Goal: Information Seeking & Learning: Learn about a topic

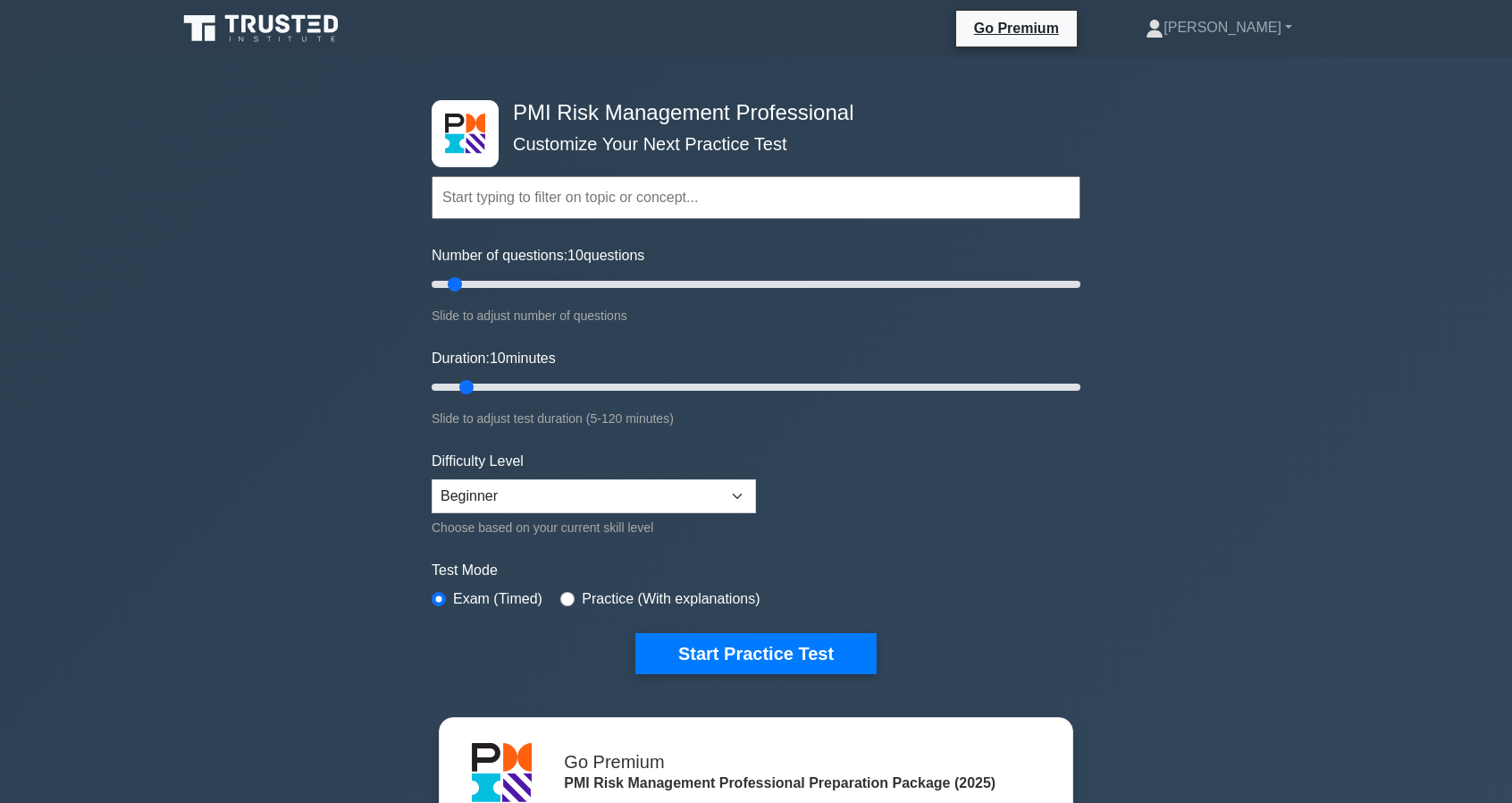
click at [576, 595] on div "Practice (With explanations)" at bounding box center [659, 599] width 199 height 21
click at [560, 597] on input "radio" at bounding box center [567, 598] width 14 height 14
radio input "true"
click at [693, 652] on button "Start Practice Test" at bounding box center [756, 653] width 241 height 41
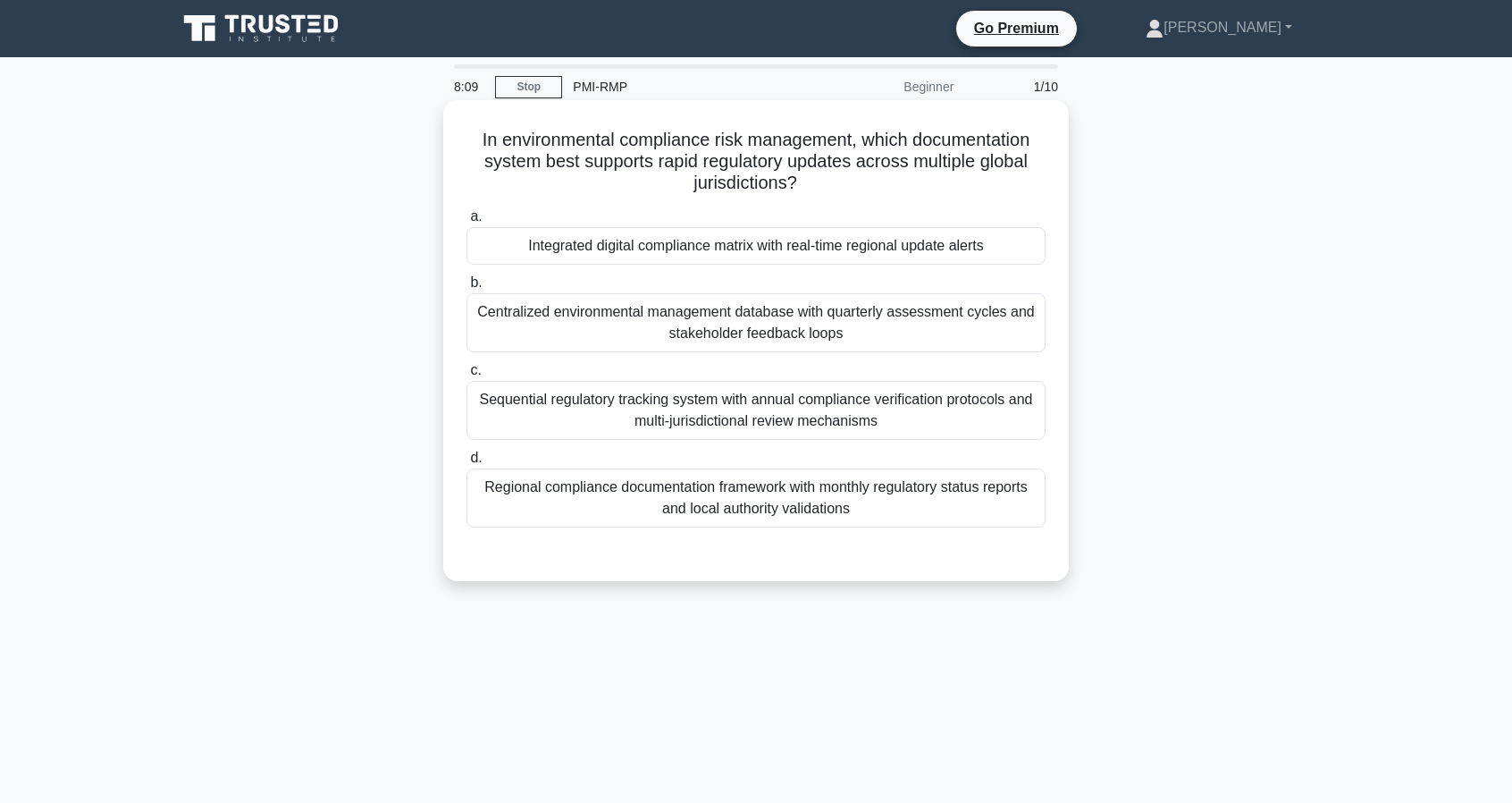
click at [844, 240] on div "Integrated digital compliance matrix with real-time regional update alerts" at bounding box center [756, 245] width 579 height 38
click at [466, 222] on input "a. Integrated digital compliance matrix with real-time regional update alerts" at bounding box center [466, 216] width 0 height 12
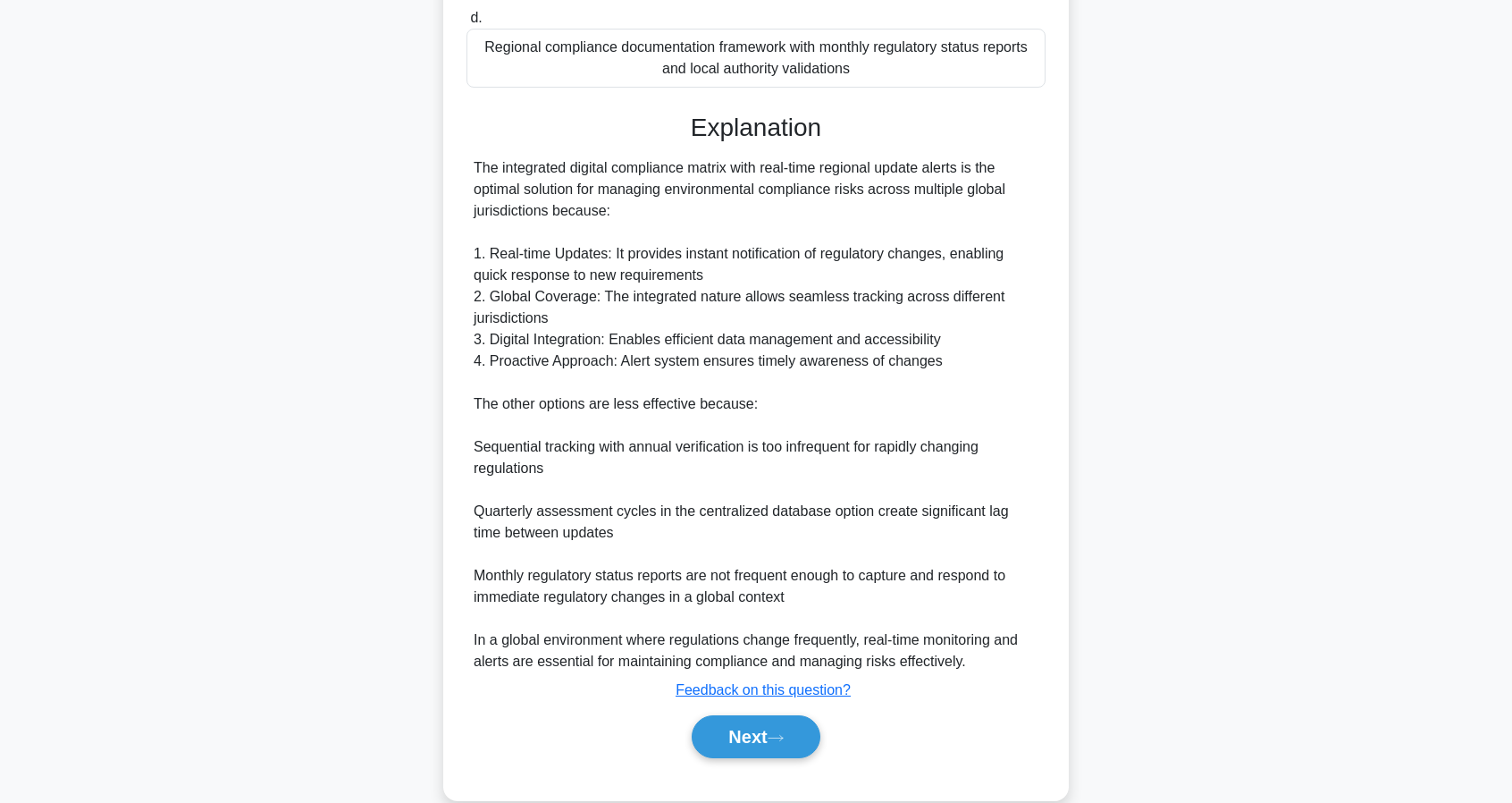
scroll to position [447, 0]
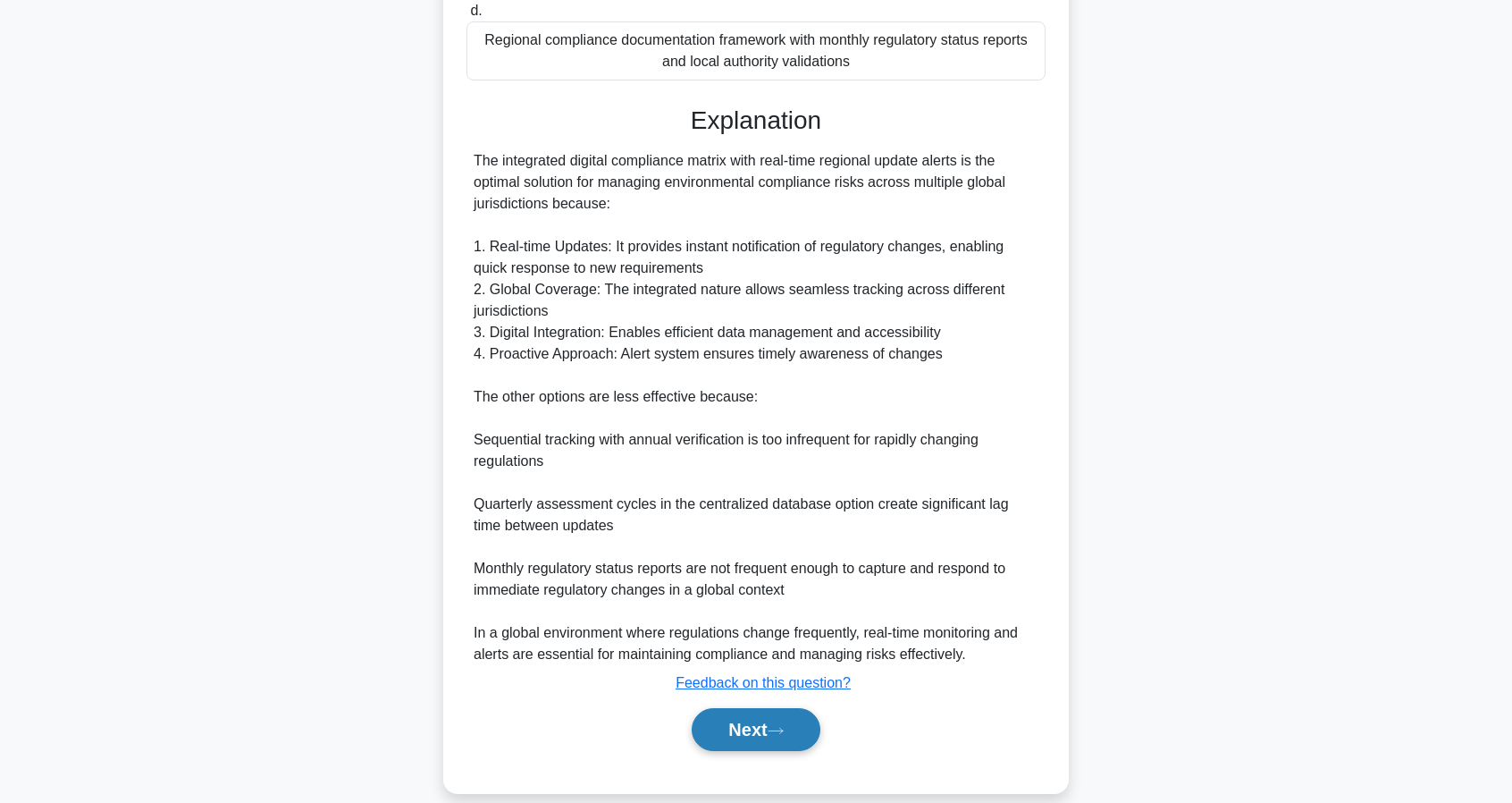
click at [768, 723] on button "Next" at bounding box center [755, 729] width 128 height 43
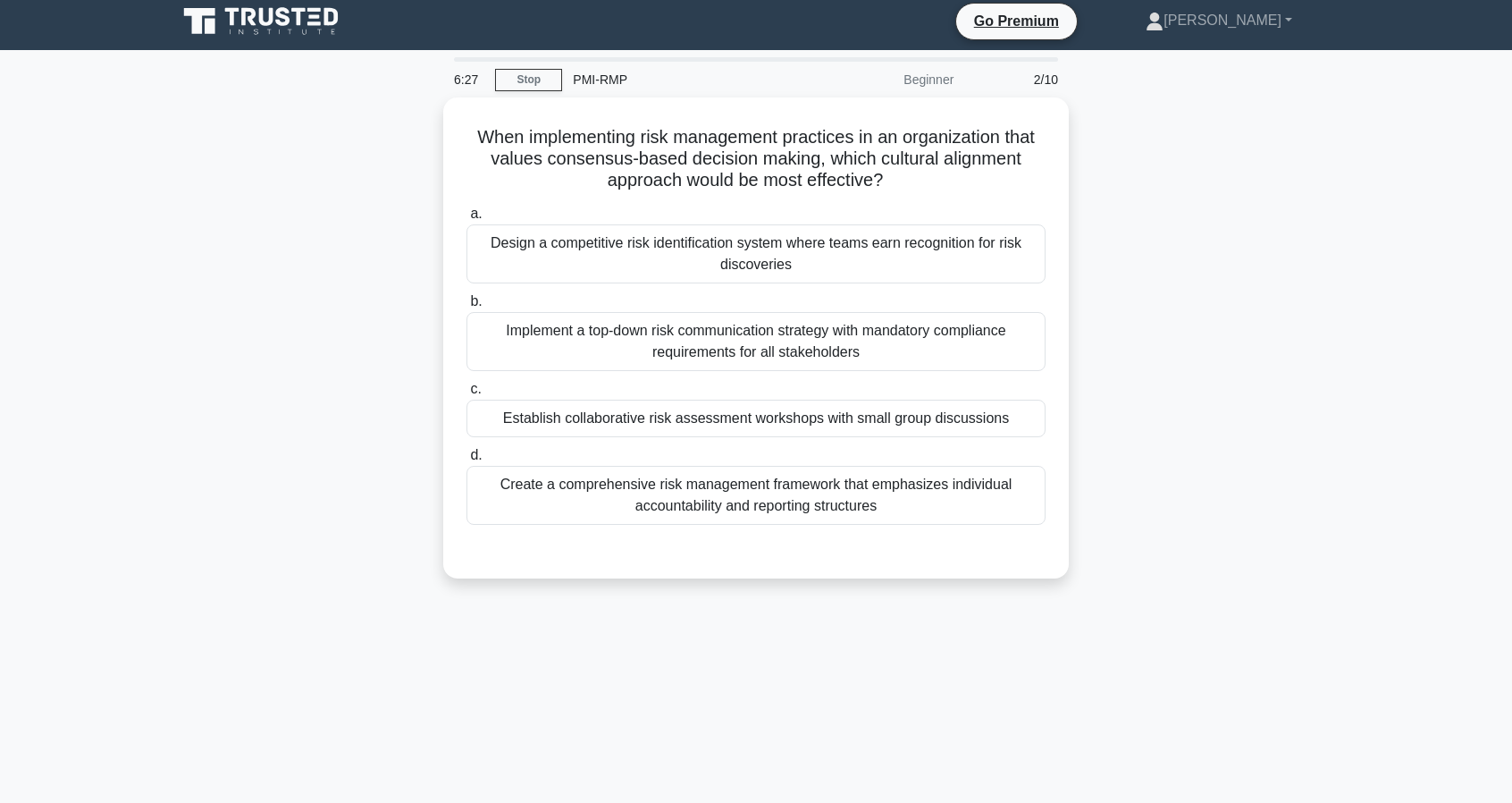
scroll to position [0, 0]
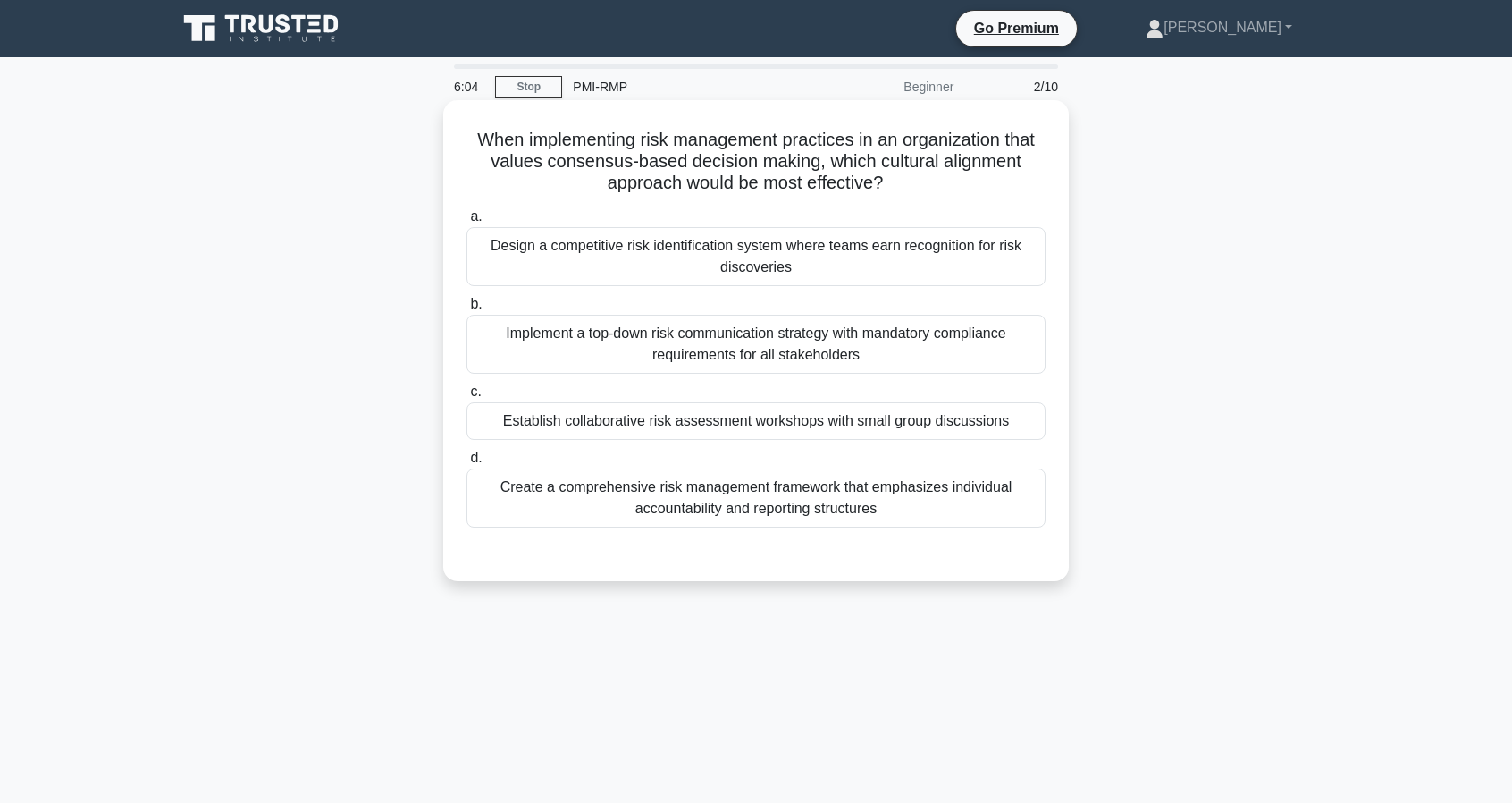
click at [797, 486] on div "Create a comprehensive risk management framework that emphasizes individual acc…" at bounding box center [756, 497] width 579 height 59
click at [466, 464] on input "d. Create a comprehensive risk management framework that emphasizes individual …" at bounding box center [466, 458] width 0 height 12
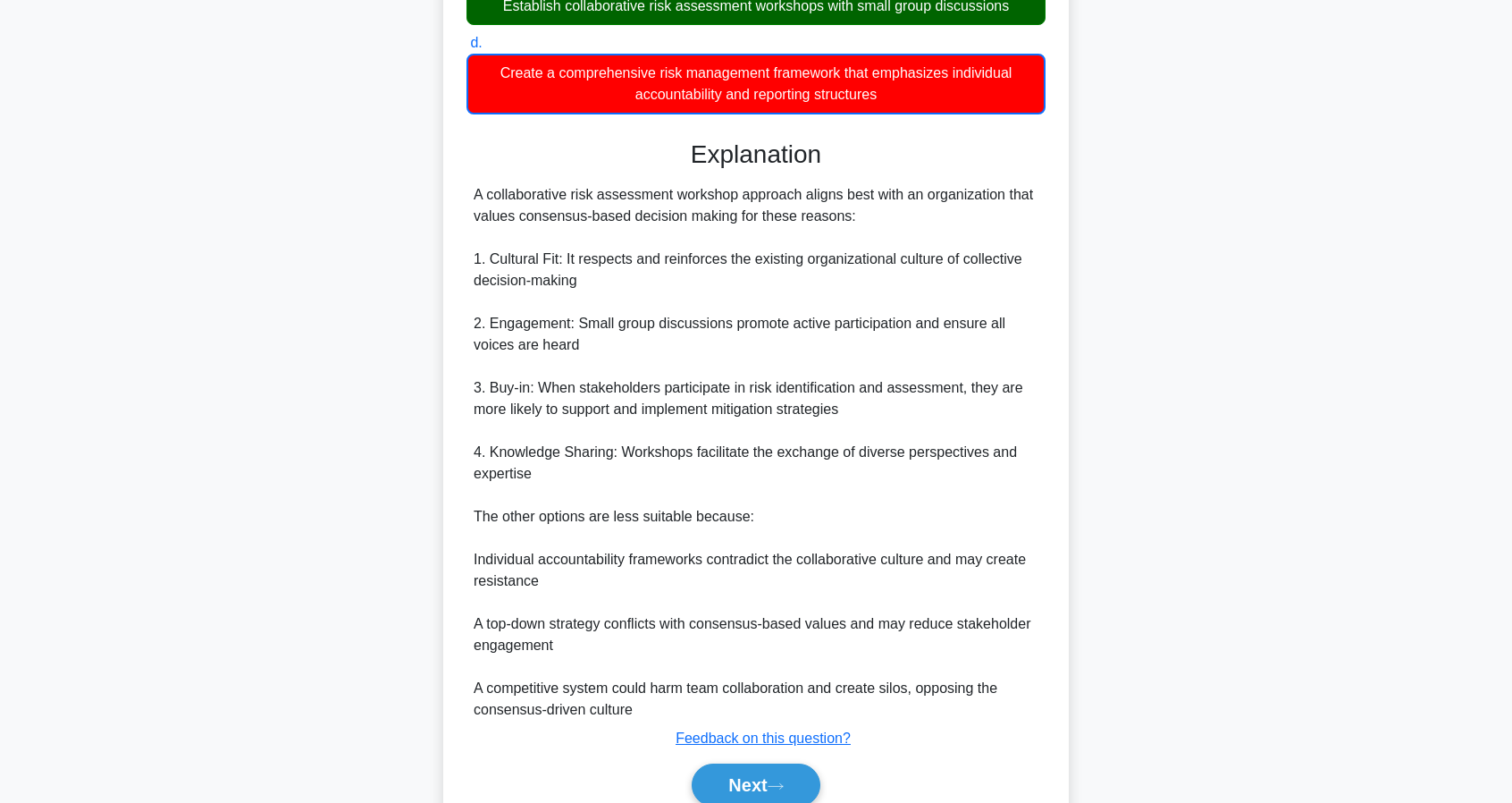
scroll to position [447, 0]
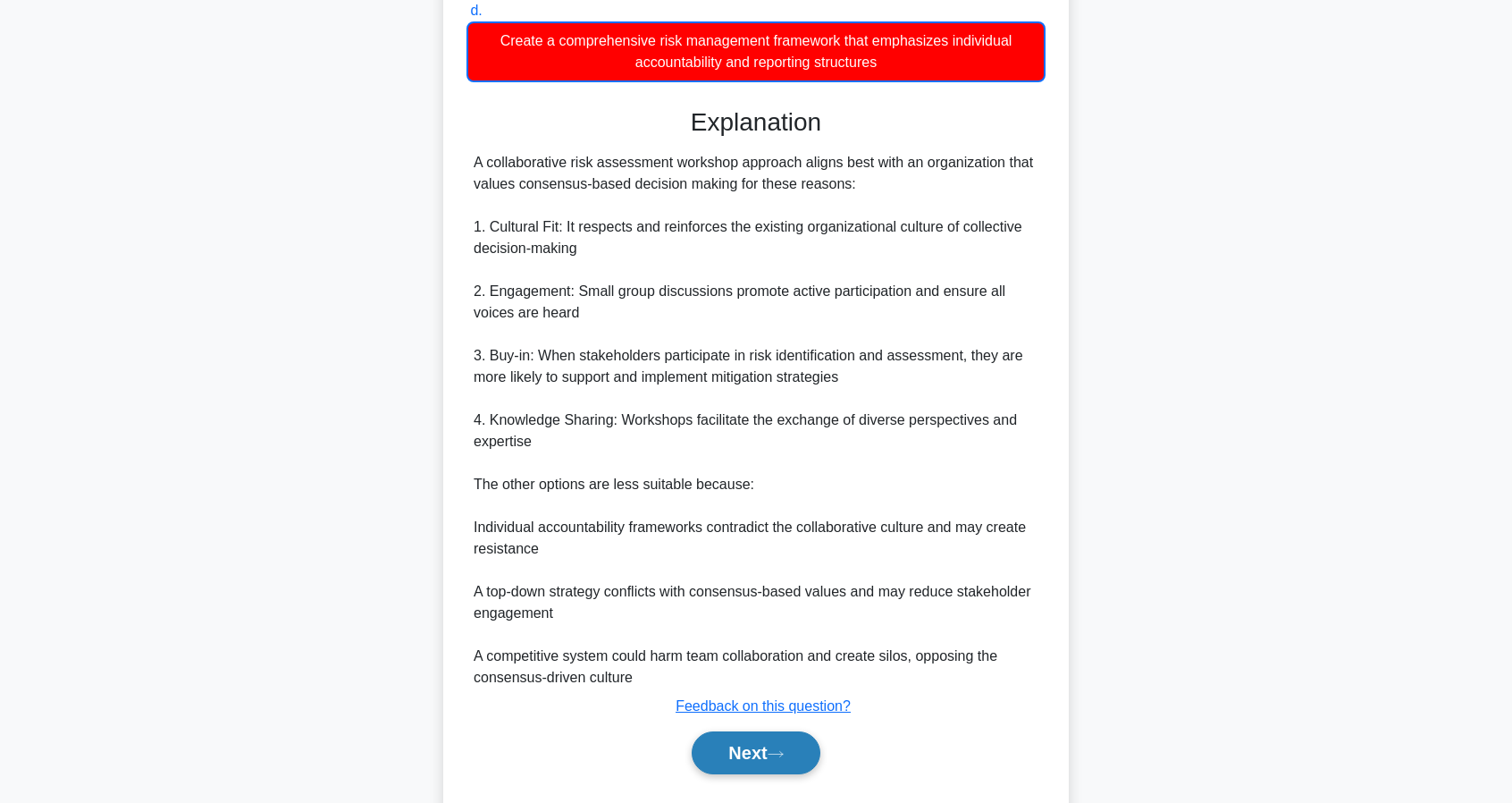
click at [766, 746] on button "Next" at bounding box center [755, 752] width 128 height 43
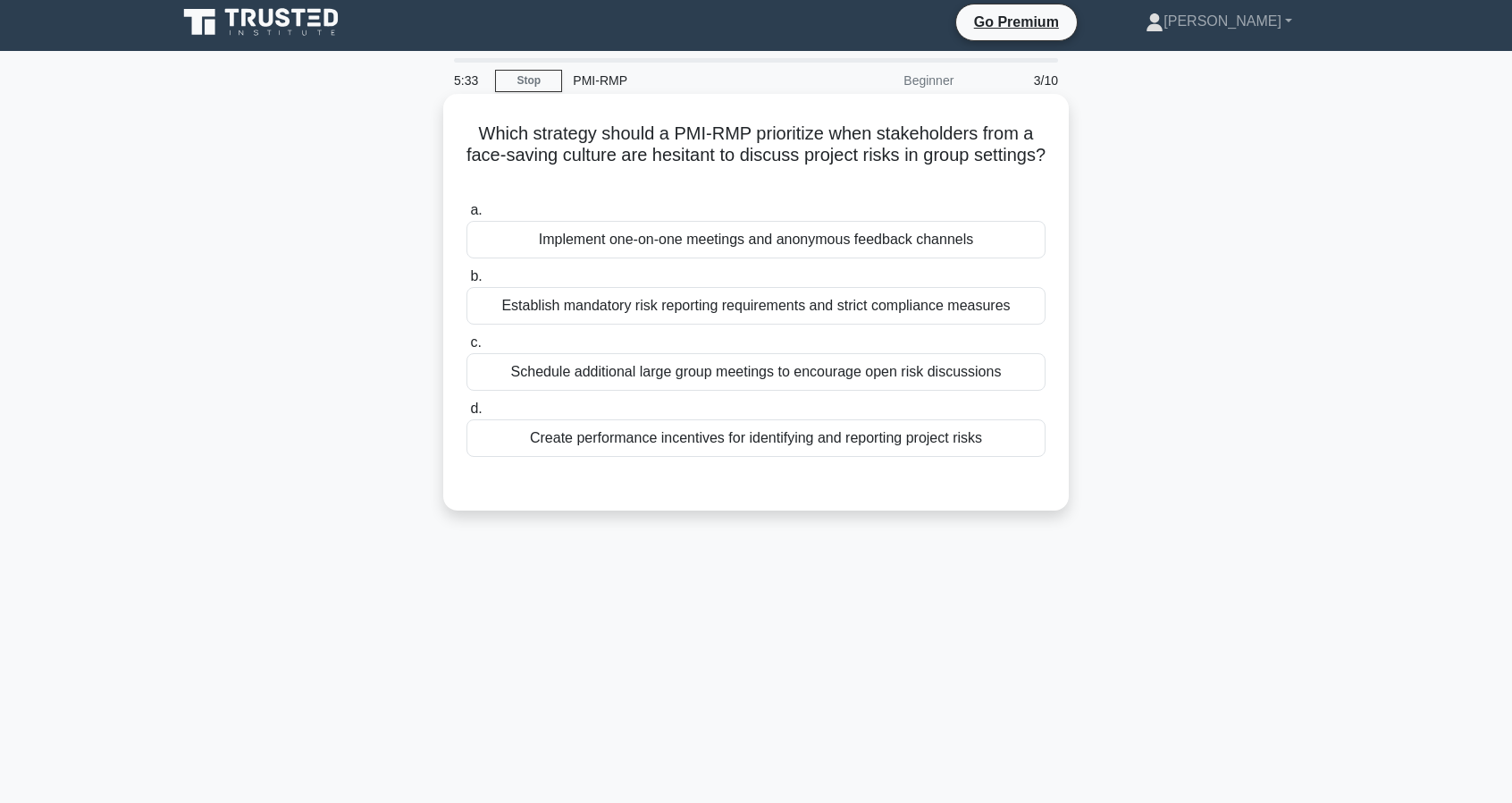
scroll to position [0, 0]
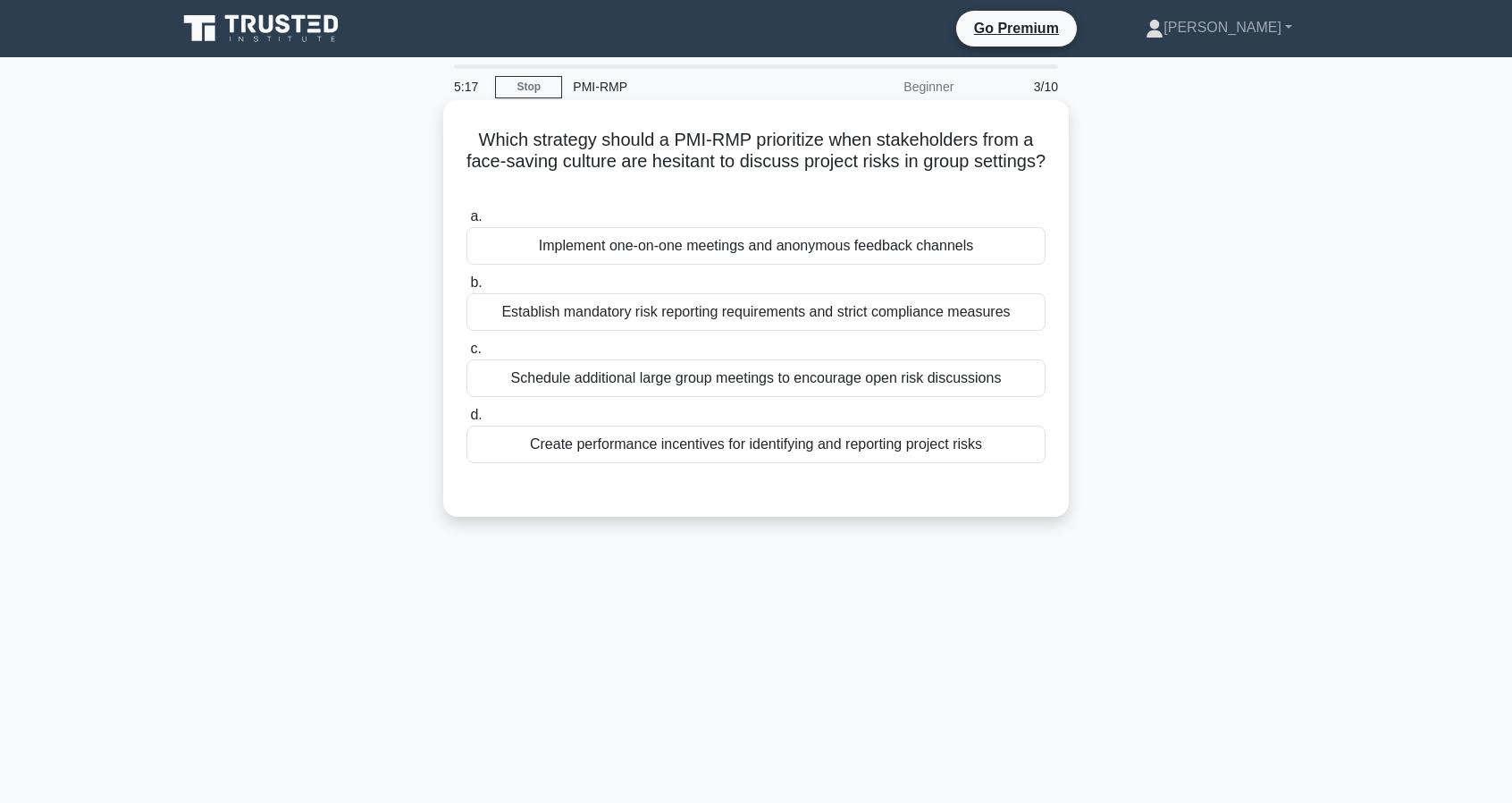
click at [791, 247] on div "Implement one-on-one meetings and anonymous feedback channels" at bounding box center [756, 245] width 579 height 38
click at [466, 222] on input "a. Implement one-on-one meetings and anonymous feedback channels" at bounding box center [466, 216] width 0 height 12
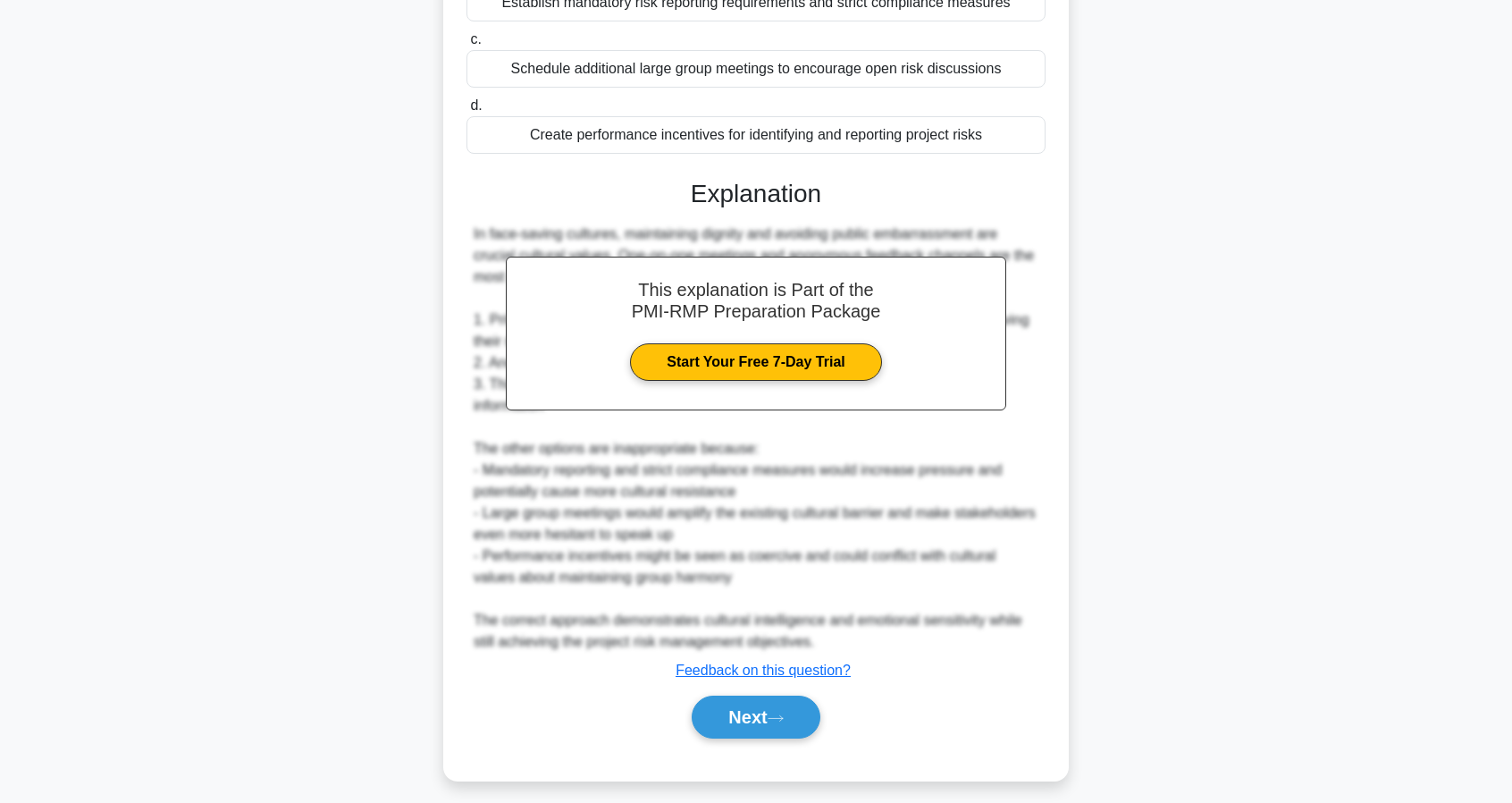
scroll to position [318, 0]
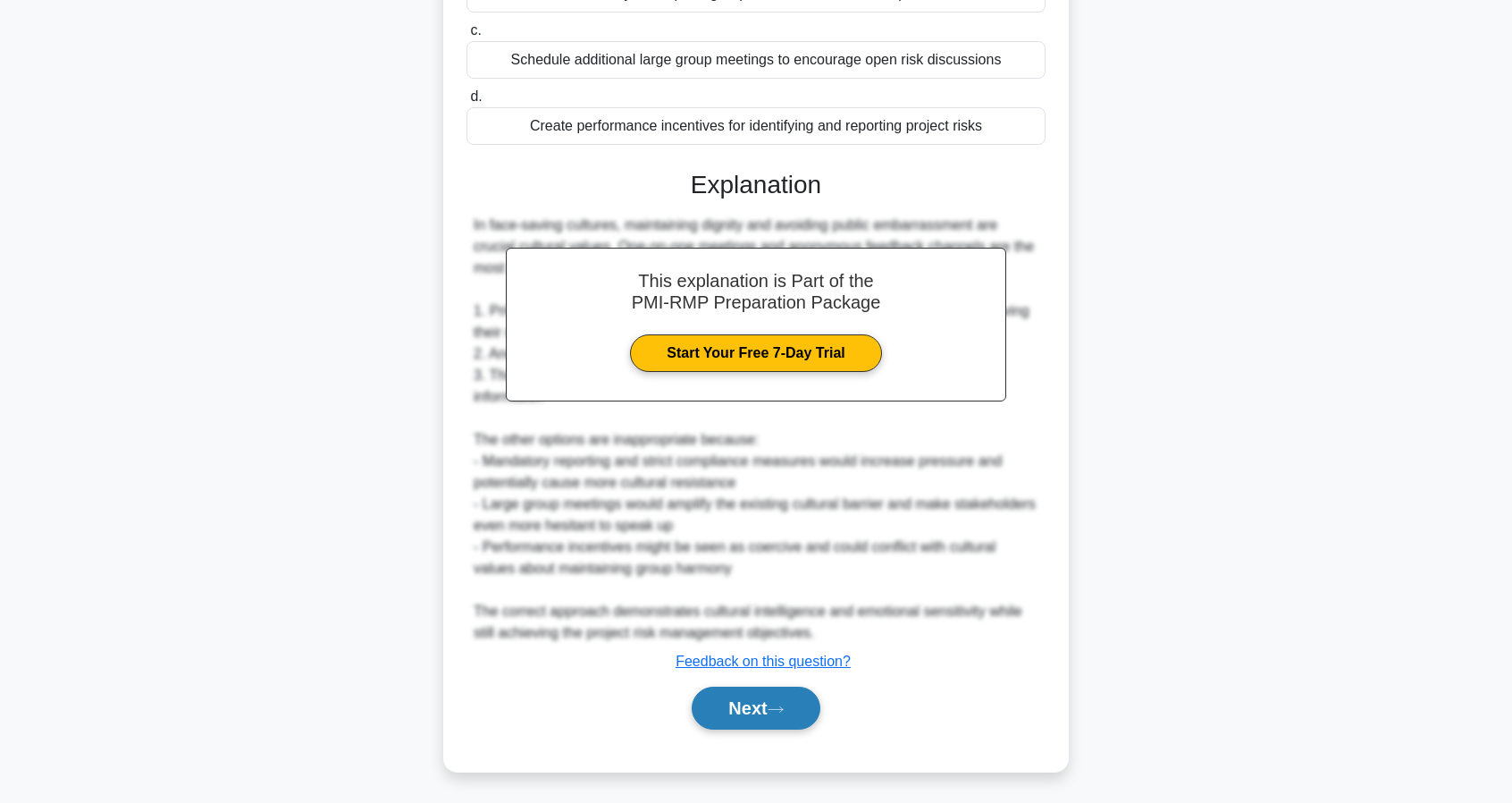
click at [780, 704] on icon at bounding box center [775, 709] width 16 height 10
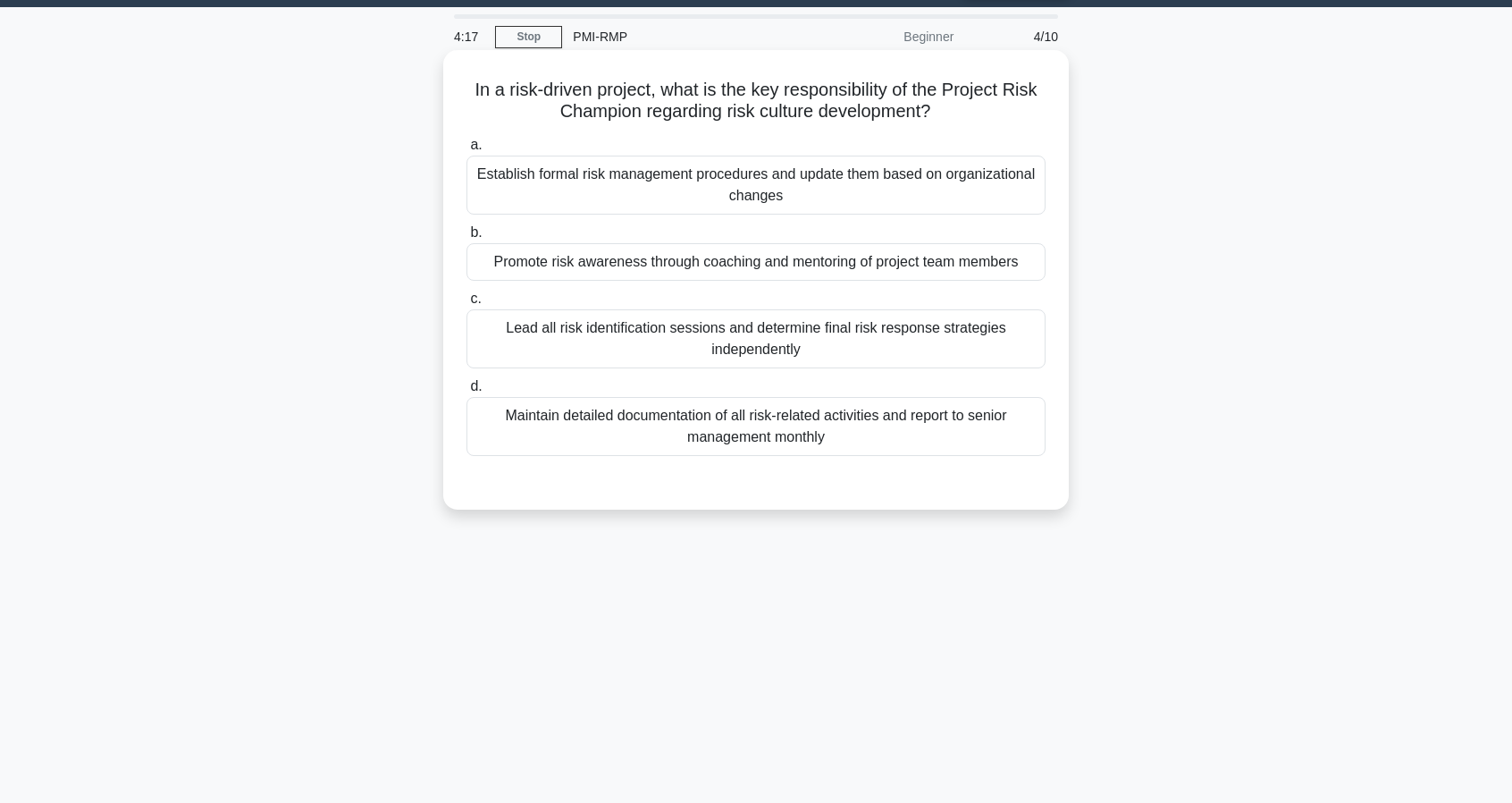
scroll to position [0, 0]
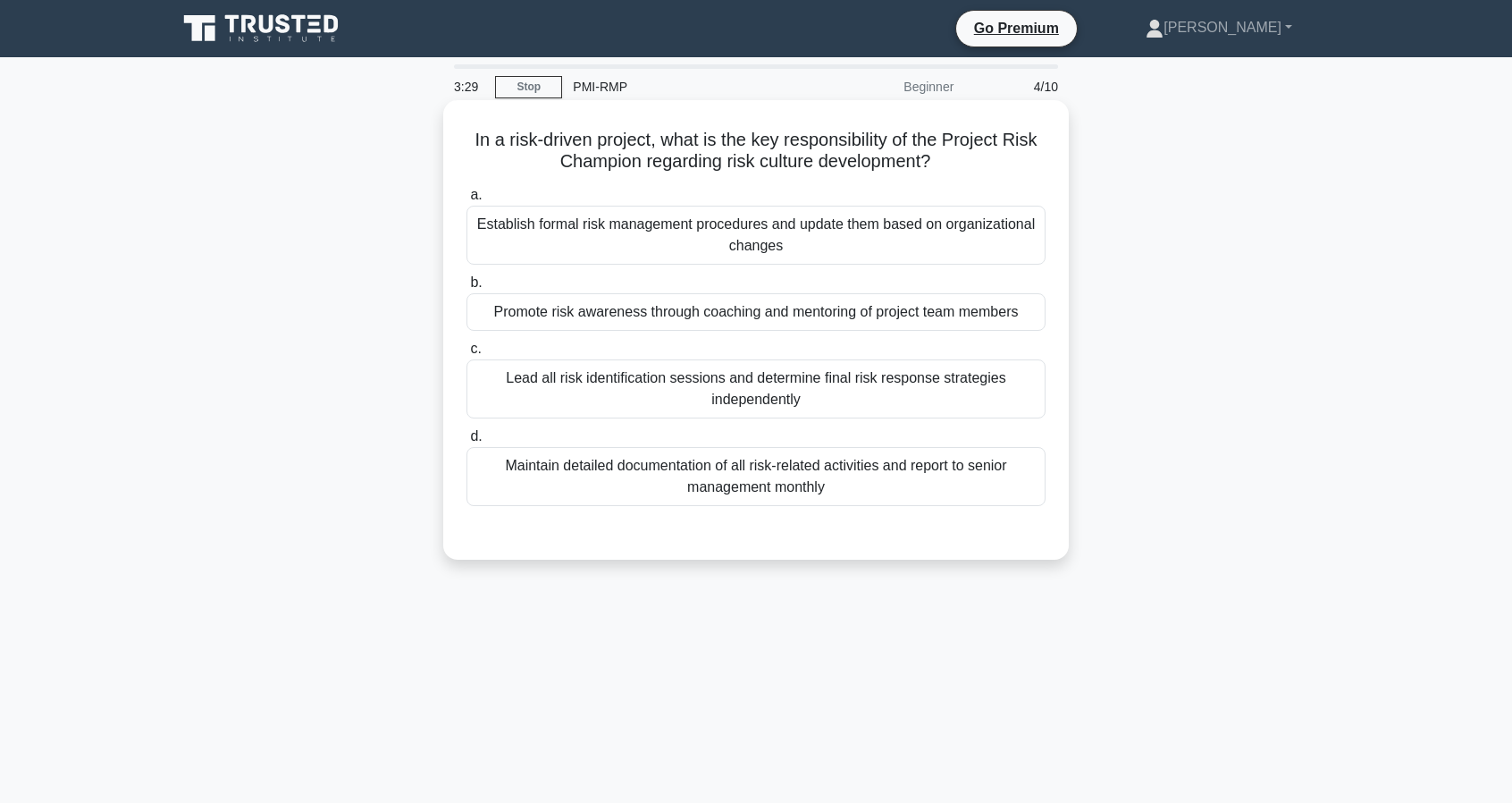
click at [792, 315] on div "Promote risk awareness through coaching and mentoring of project team members" at bounding box center [756, 312] width 579 height 38
click at [466, 289] on input "b. Promote risk awareness through coaching and mentoring of project team members" at bounding box center [466, 283] width 0 height 12
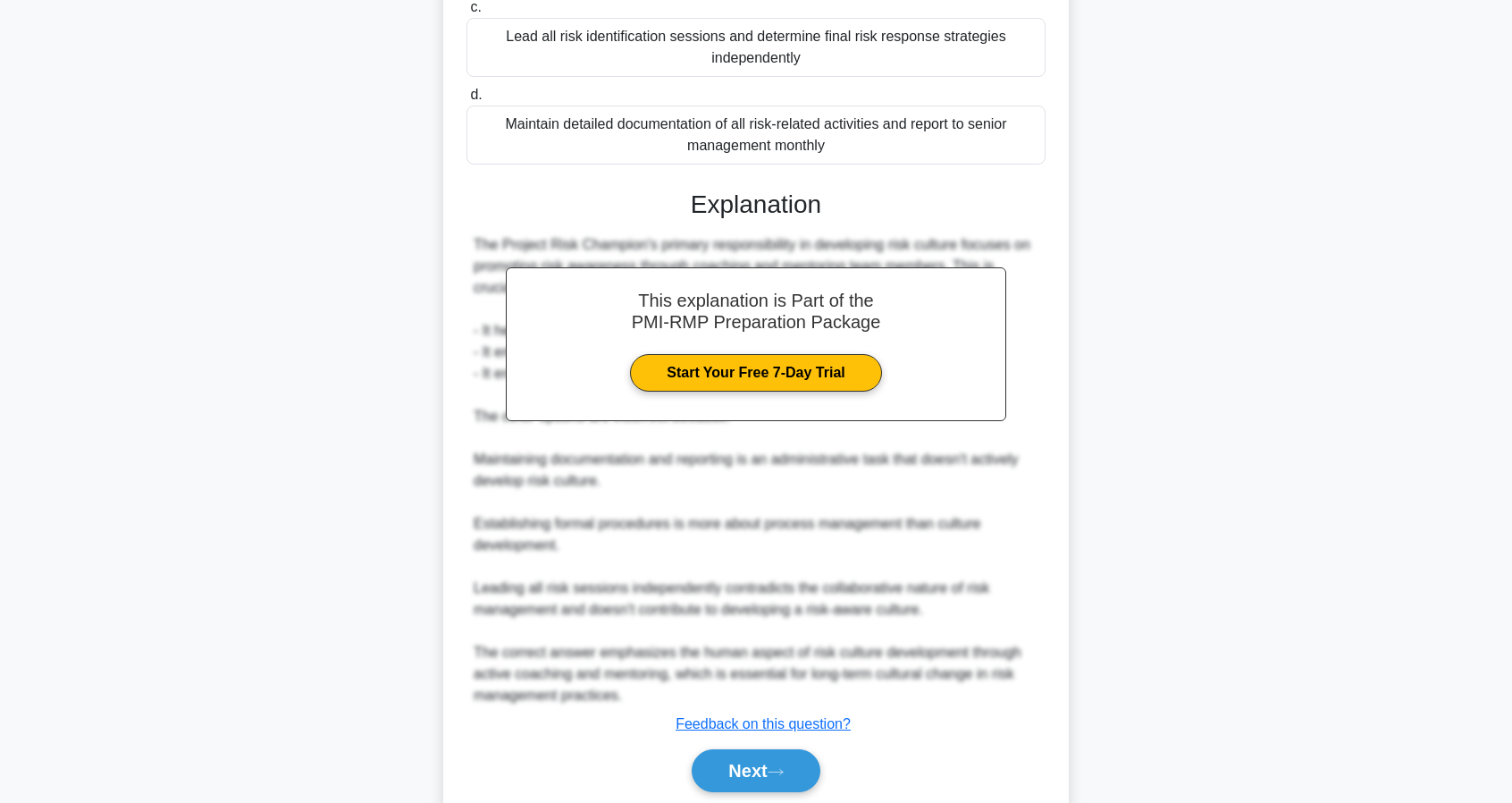
scroll to position [404, 0]
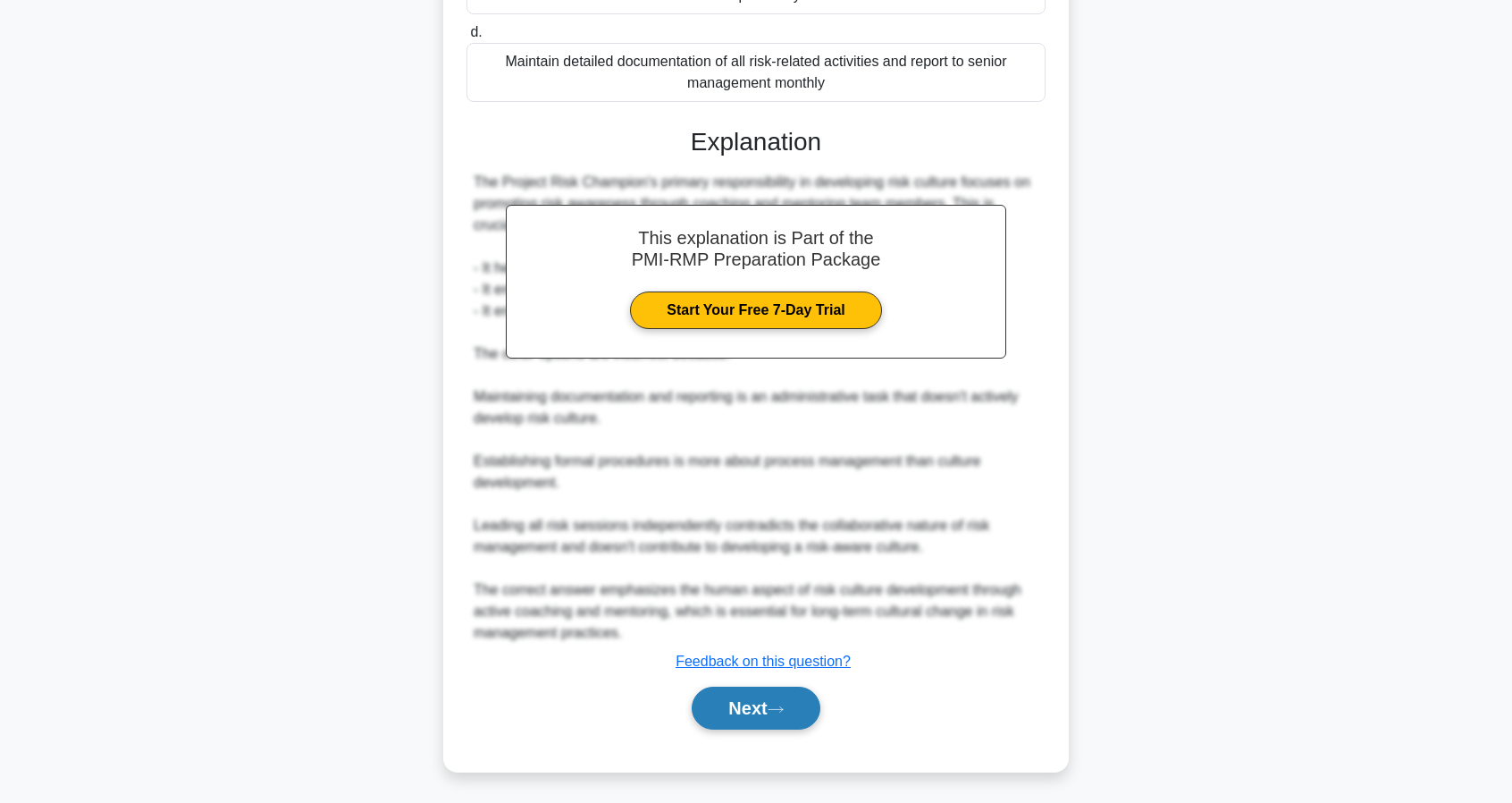
click at [793, 705] on button "Next" at bounding box center [755, 708] width 128 height 43
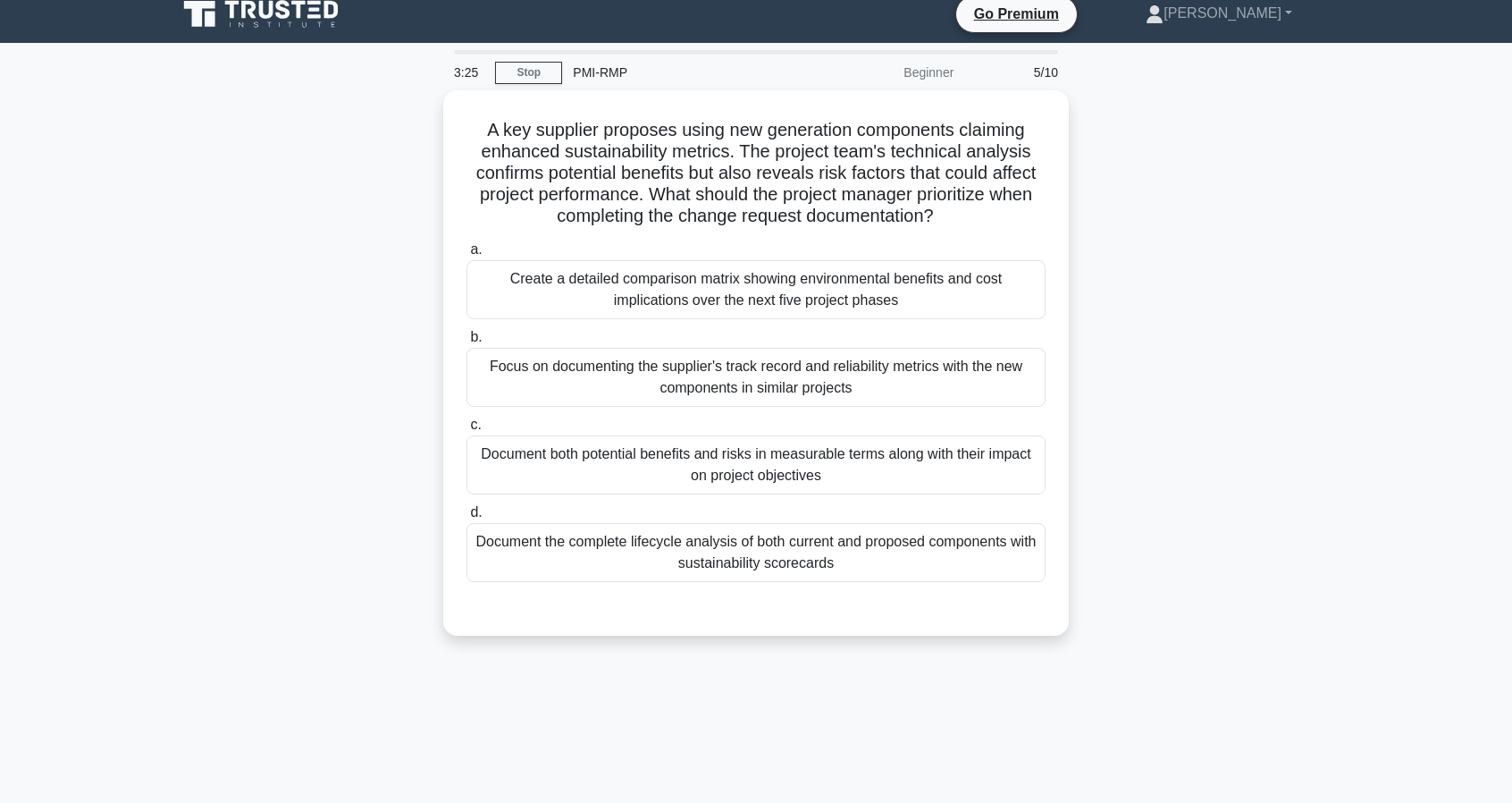
scroll to position [0, 0]
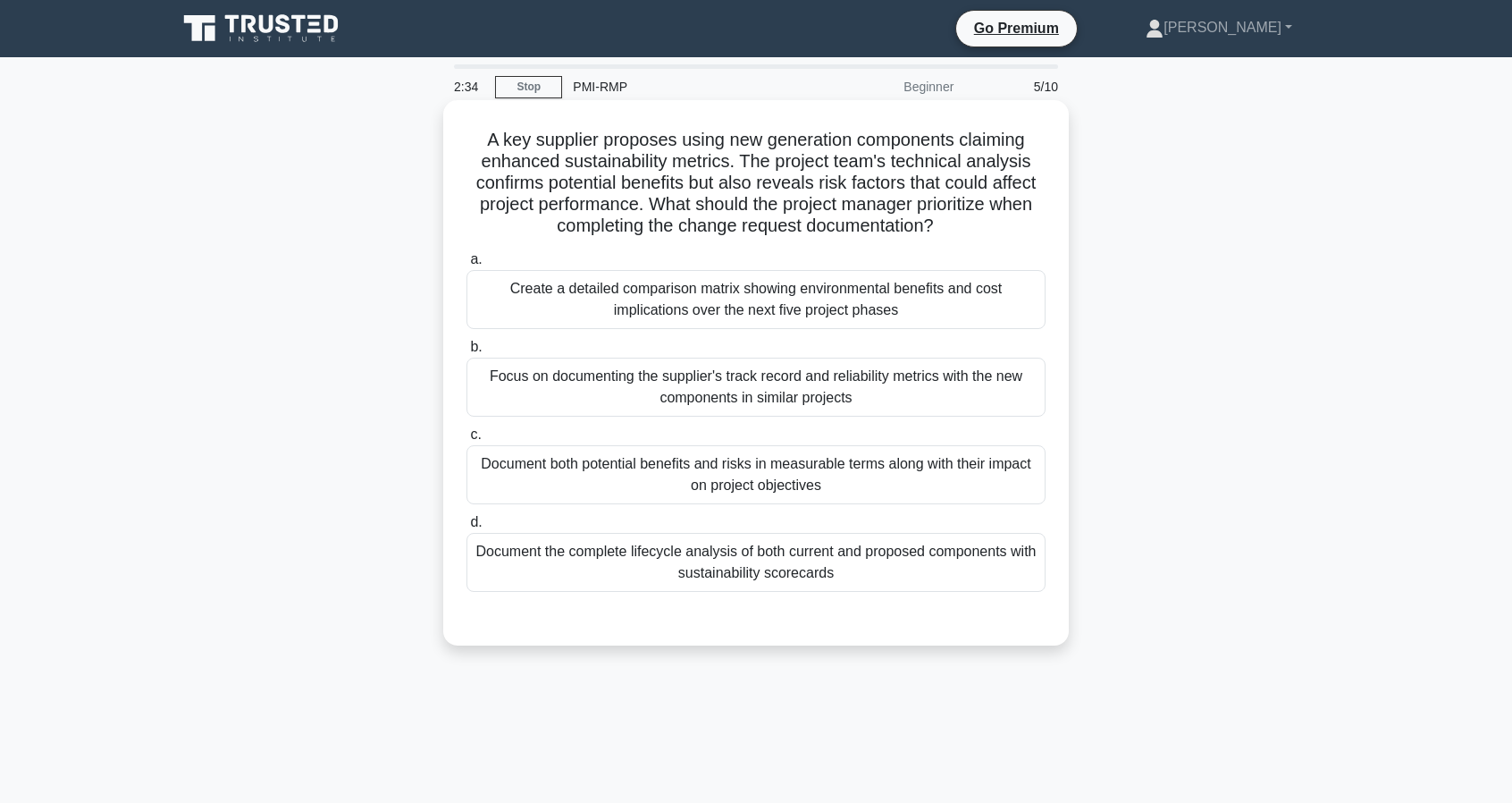
click at [713, 490] on div "Document both potential benefits and risks in measurable terms along with their…" at bounding box center [756, 474] width 579 height 59
click at [466, 440] on input "c. Document both potential benefits and risks in measurable terms along with th…" at bounding box center [466, 435] width 0 height 12
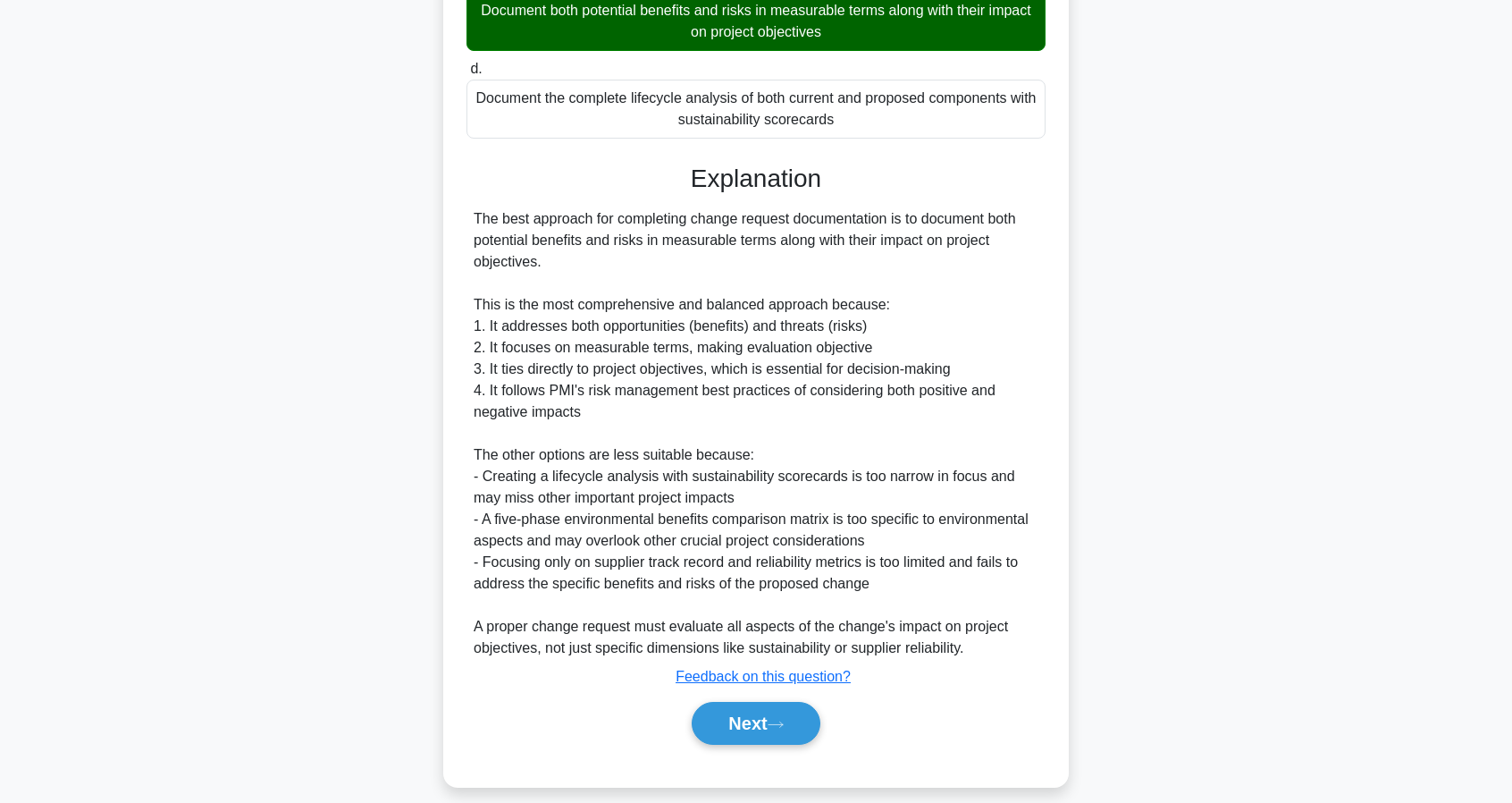
scroll to position [468, 0]
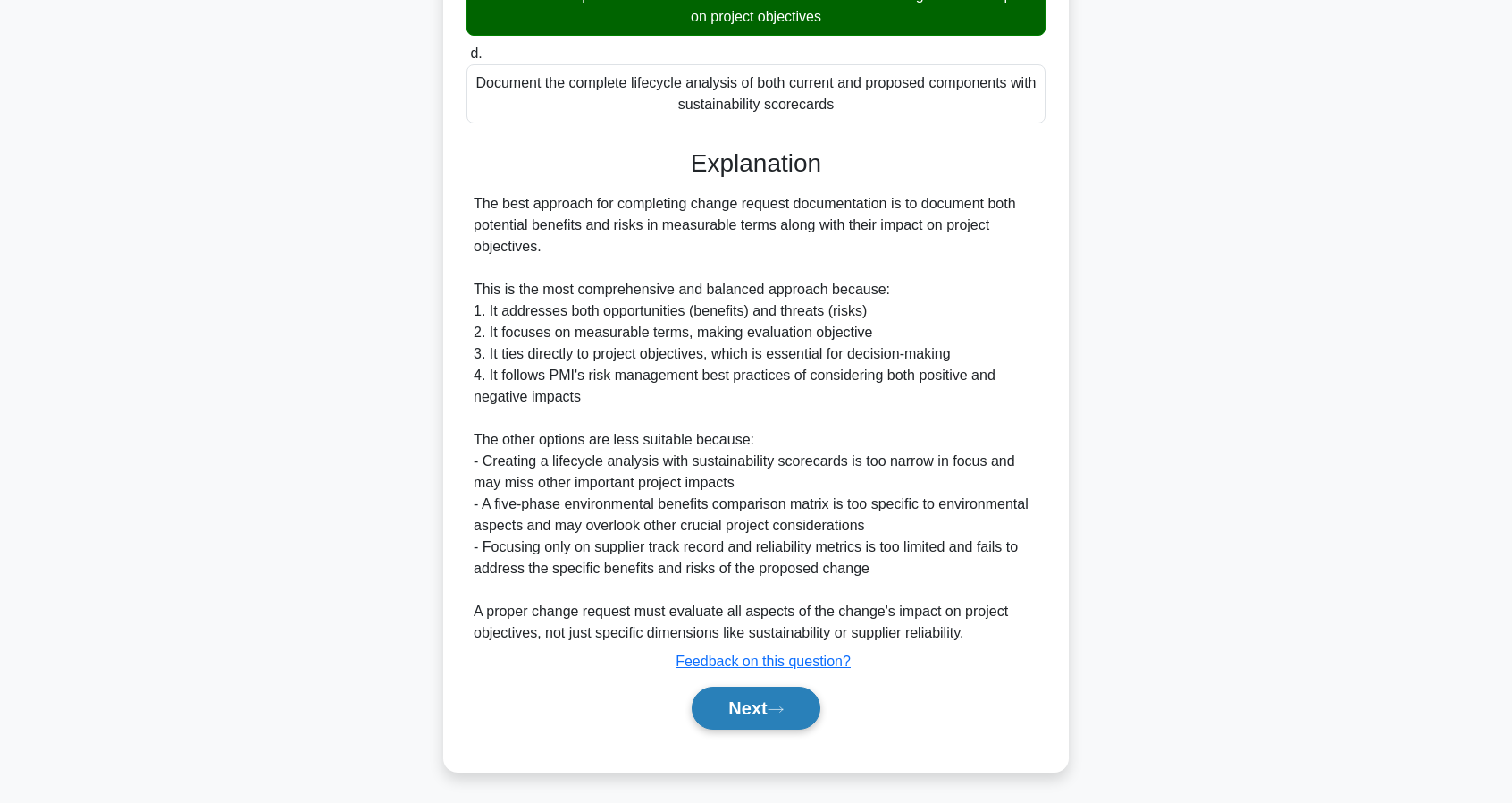
click at [783, 708] on icon at bounding box center [775, 709] width 16 height 10
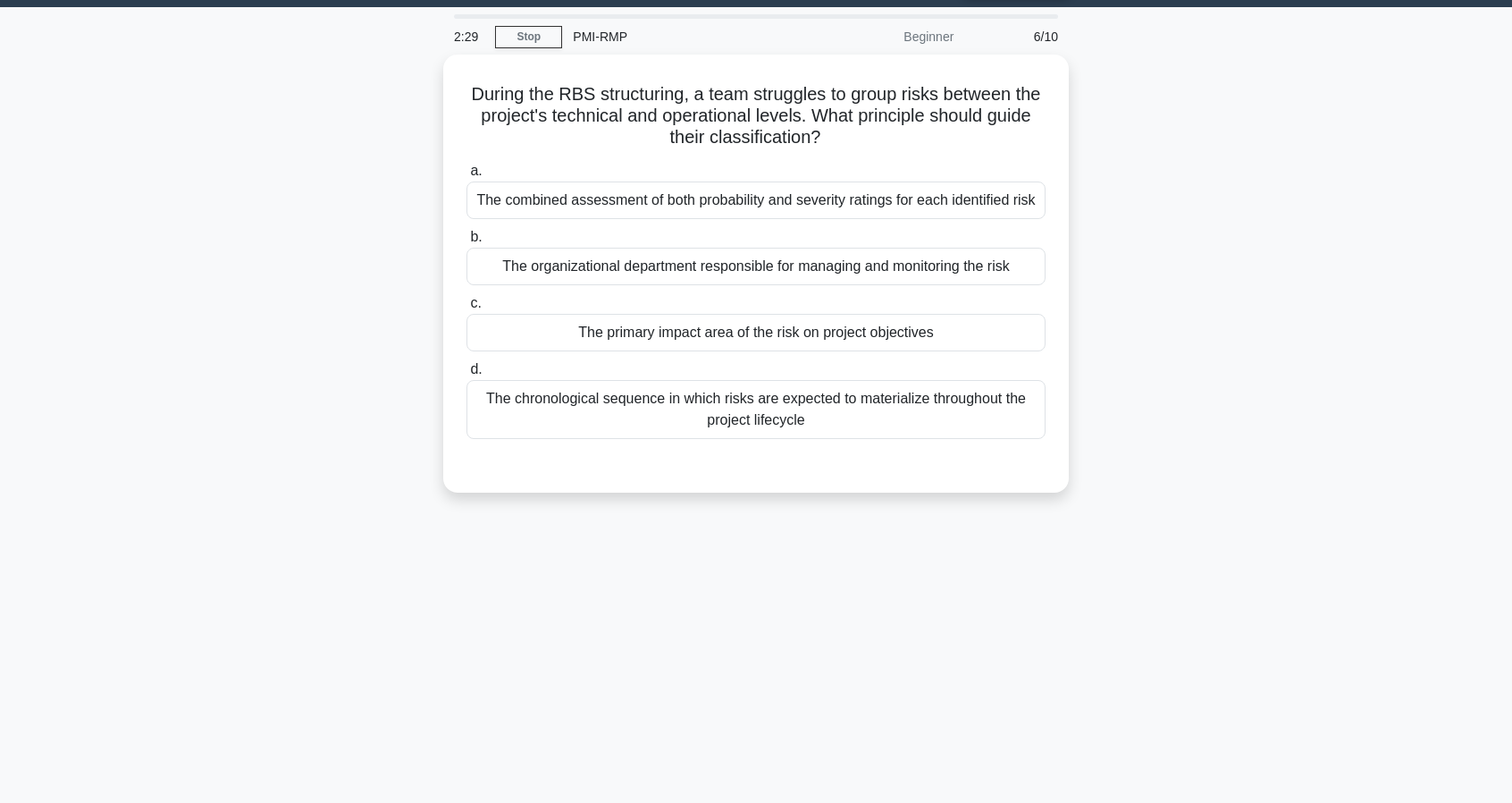
scroll to position [0, 0]
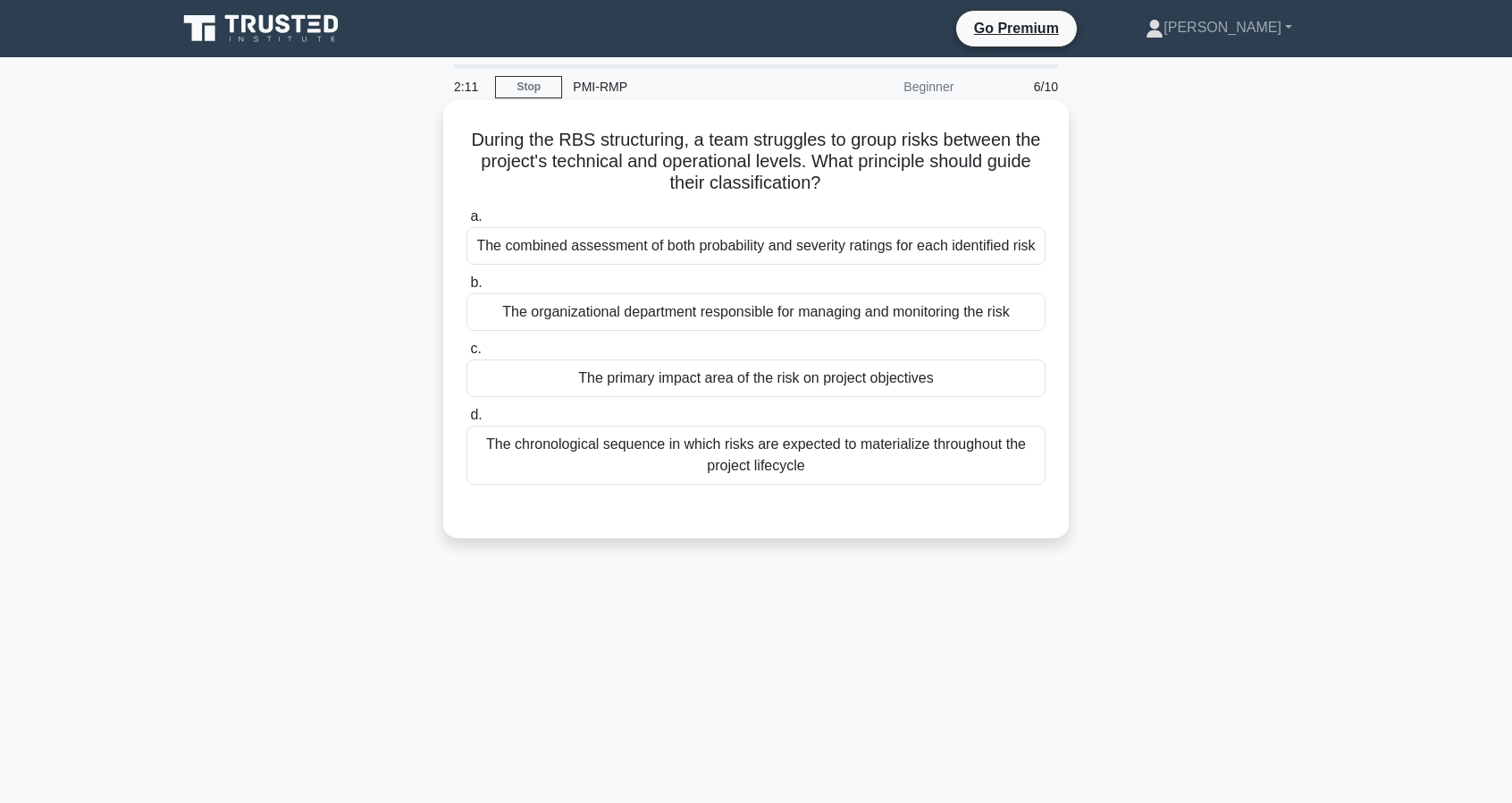
click at [879, 377] on div "The primary impact area of the risk on project objectives" at bounding box center [756, 378] width 579 height 38
click at [466, 355] on input "c. The primary impact area of the risk on project objectives" at bounding box center [466, 349] width 0 height 12
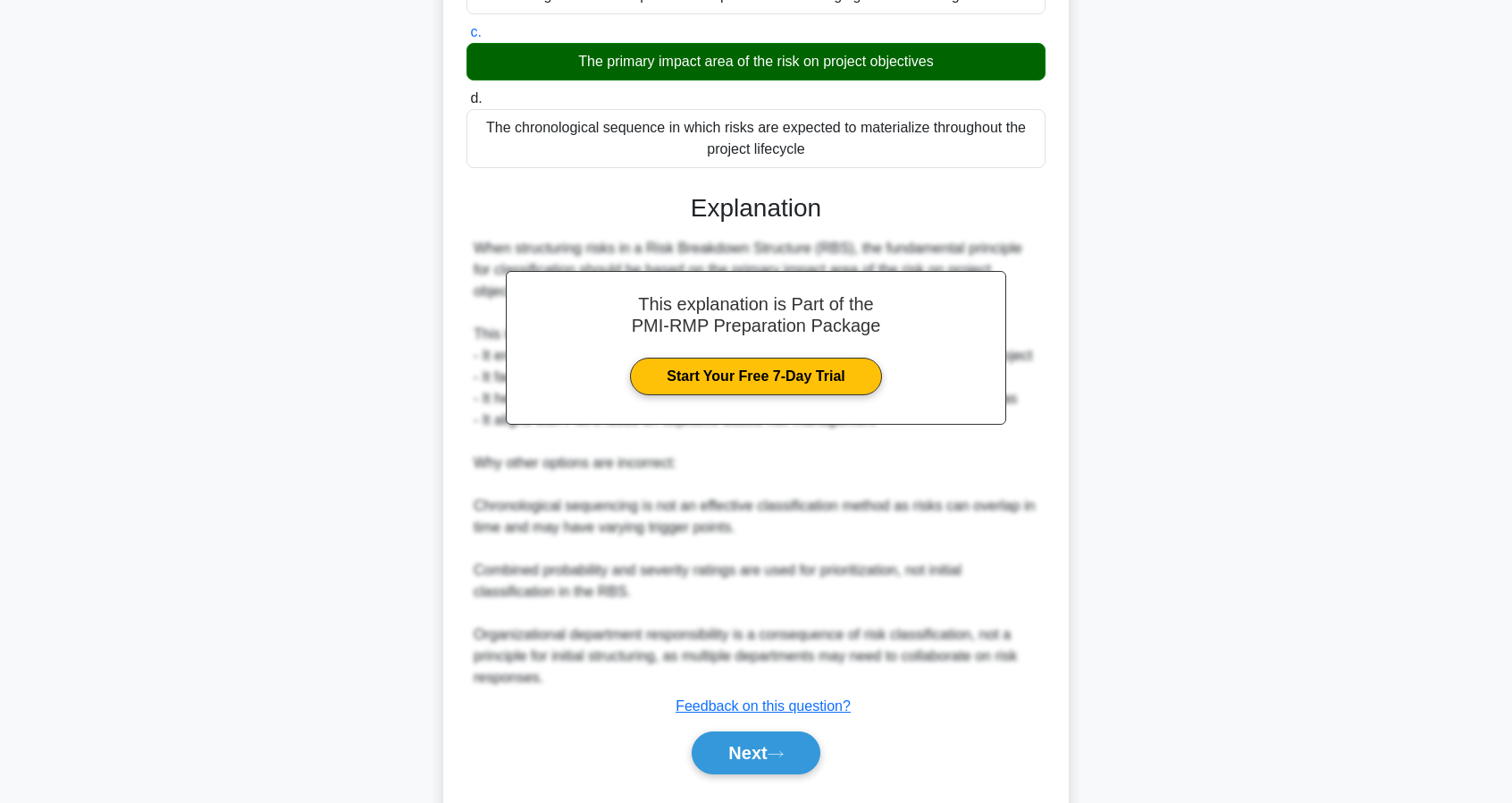
scroll to position [358, 0]
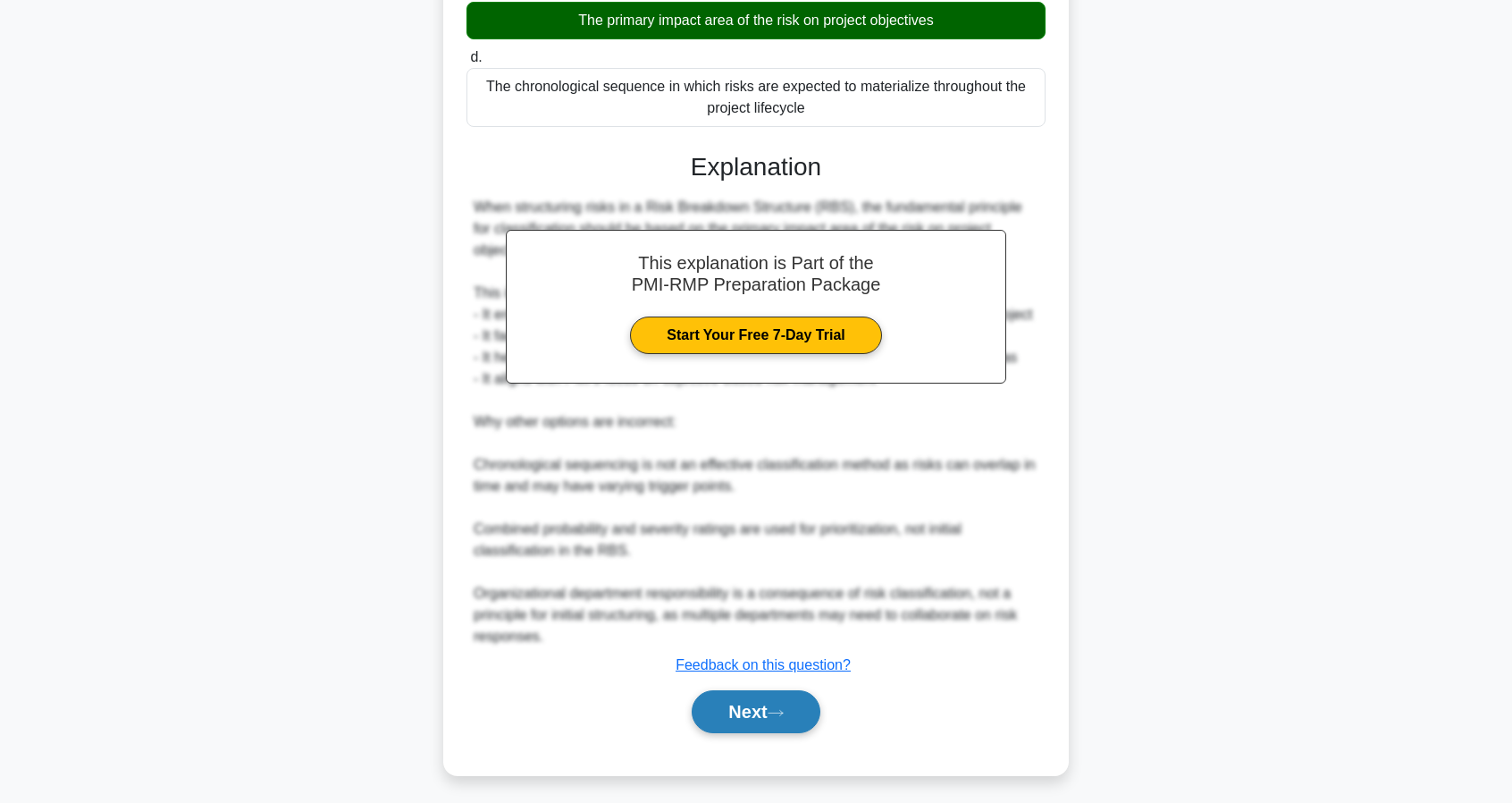
click at [749, 707] on button "Next" at bounding box center [755, 712] width 128 height 43
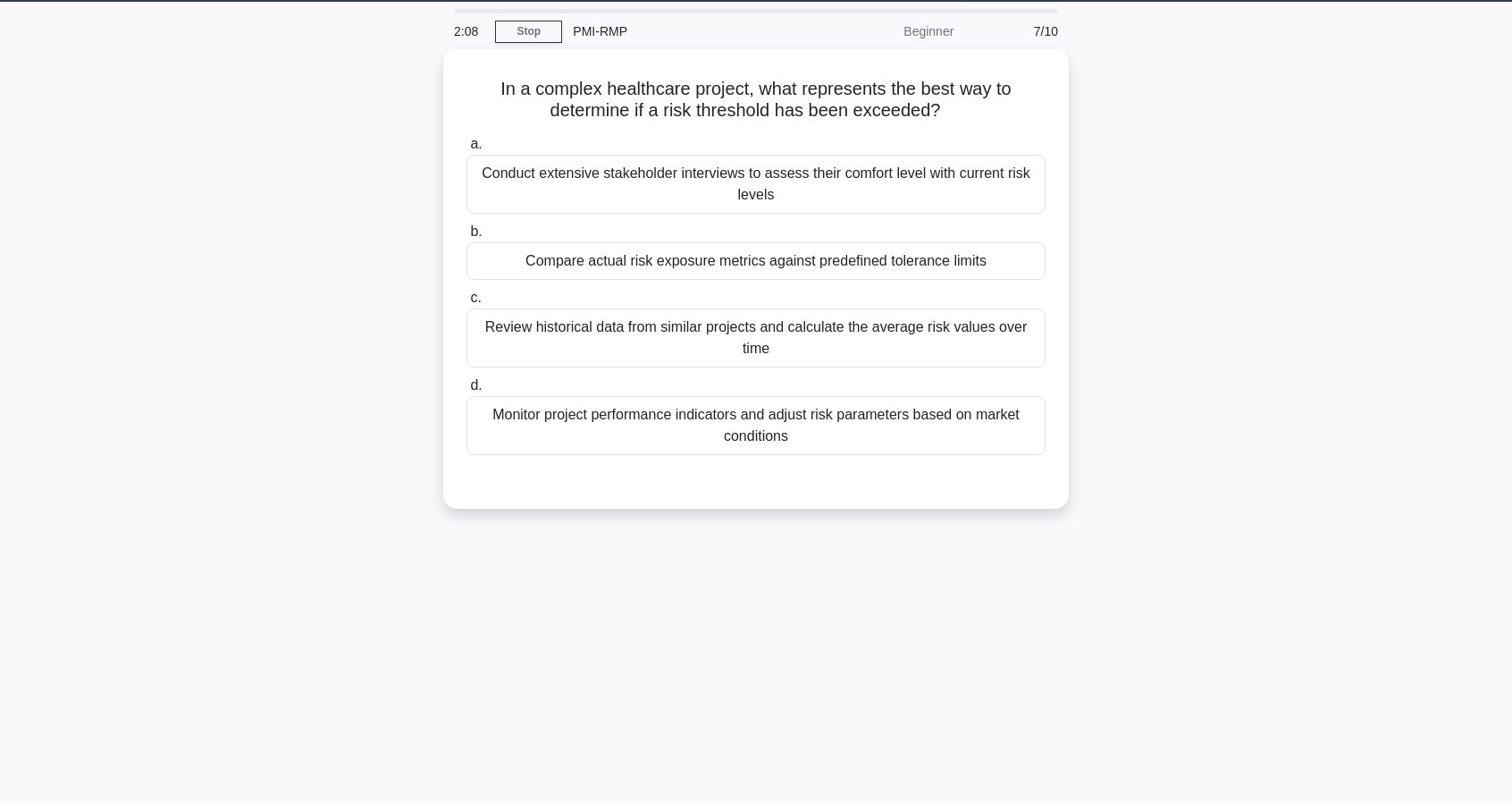
scroll to position [0, 0]
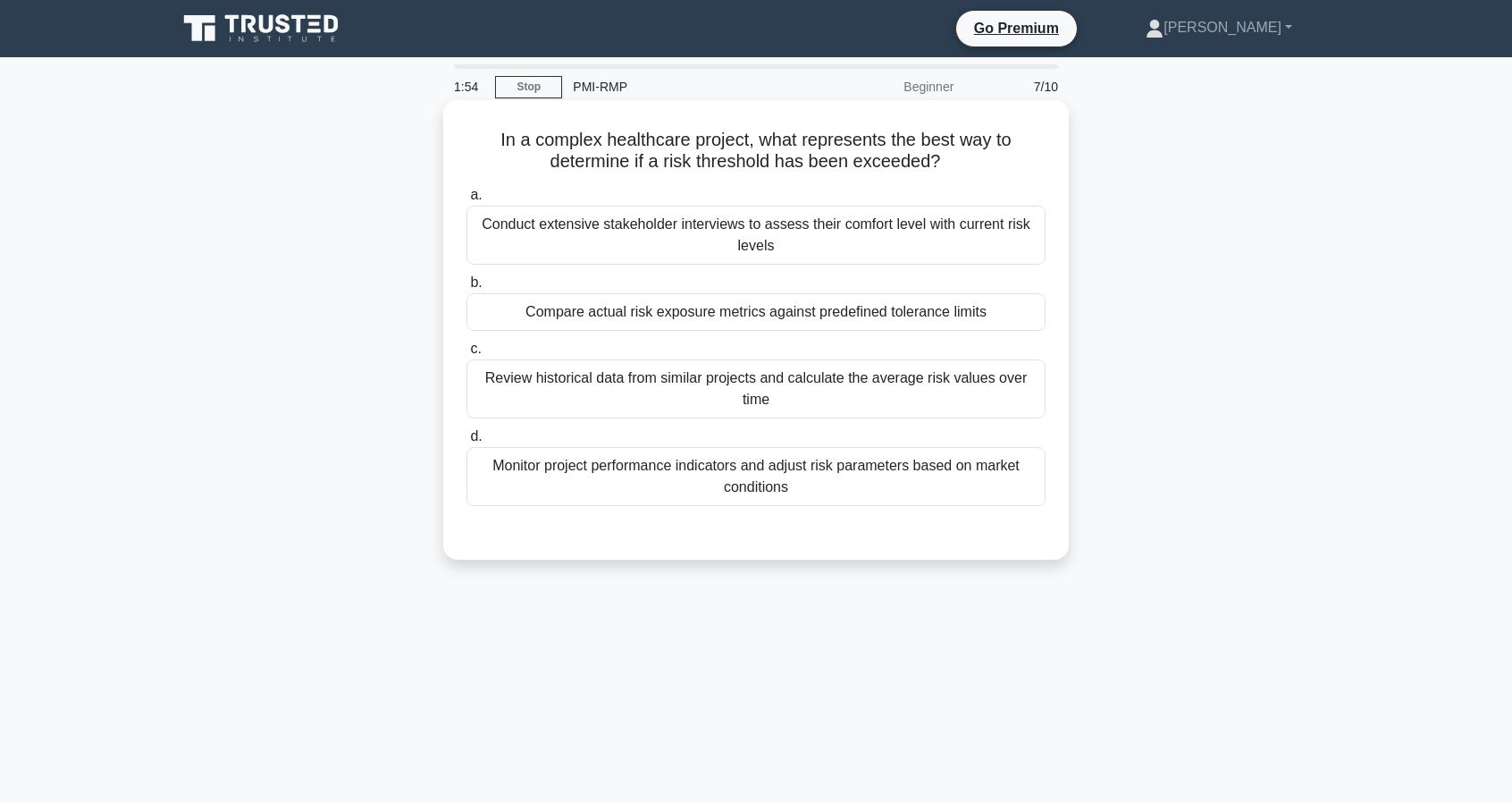
click at [813, 319] on div "Compare actual risk exposure metrics against predefined tolerance limits" at bounding box center [756, 312] width 579 height 38
click at [466, 289] on input "b. Compare actual risk exposure metrics against predefined tolerance limits" at bounding box center [466, 283] width 0 height 12
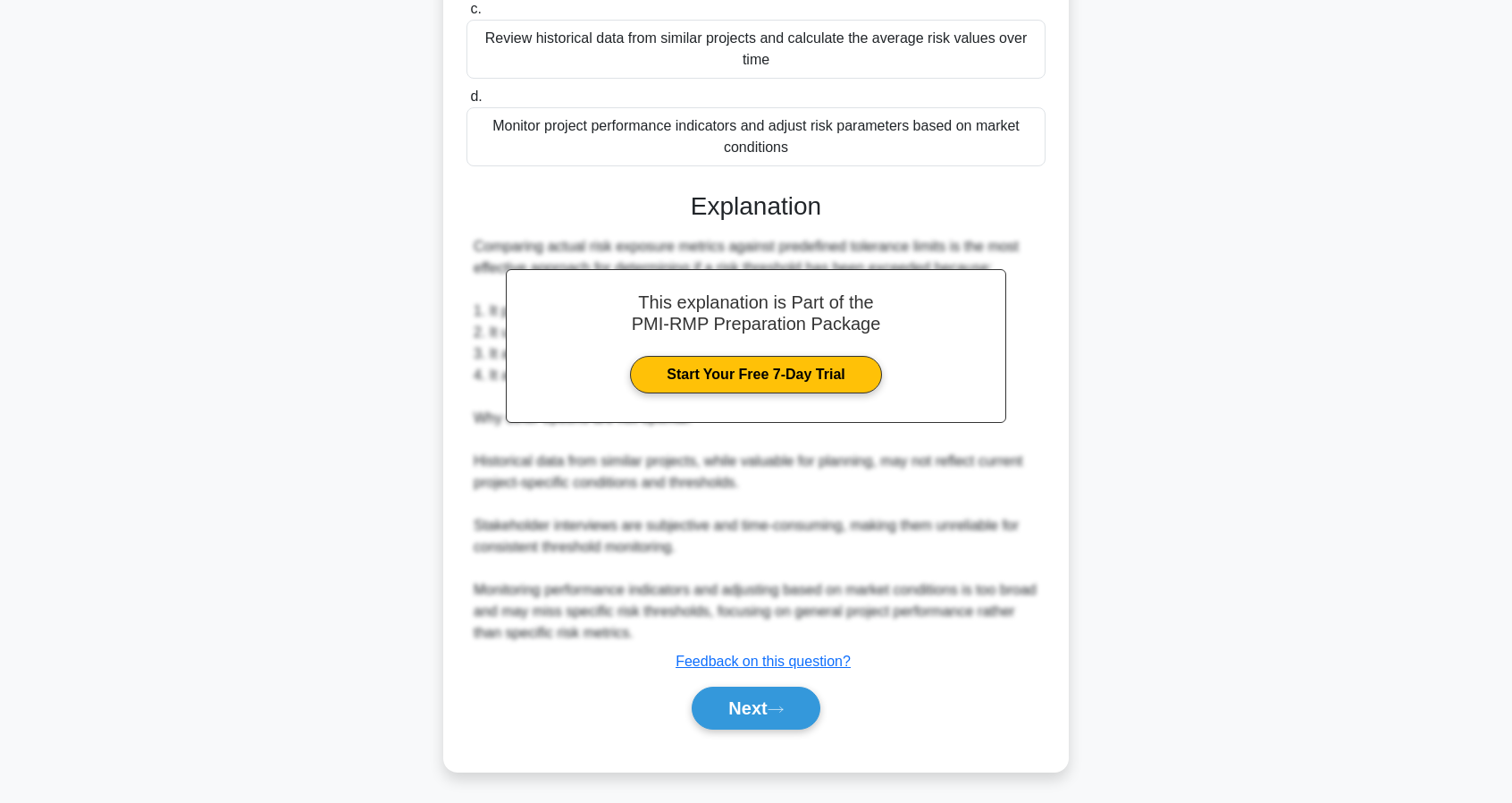
scroll to position [339, 0]
click at [768, 695] on button "Next" at bounding box center [755, 708] width 128 height 43
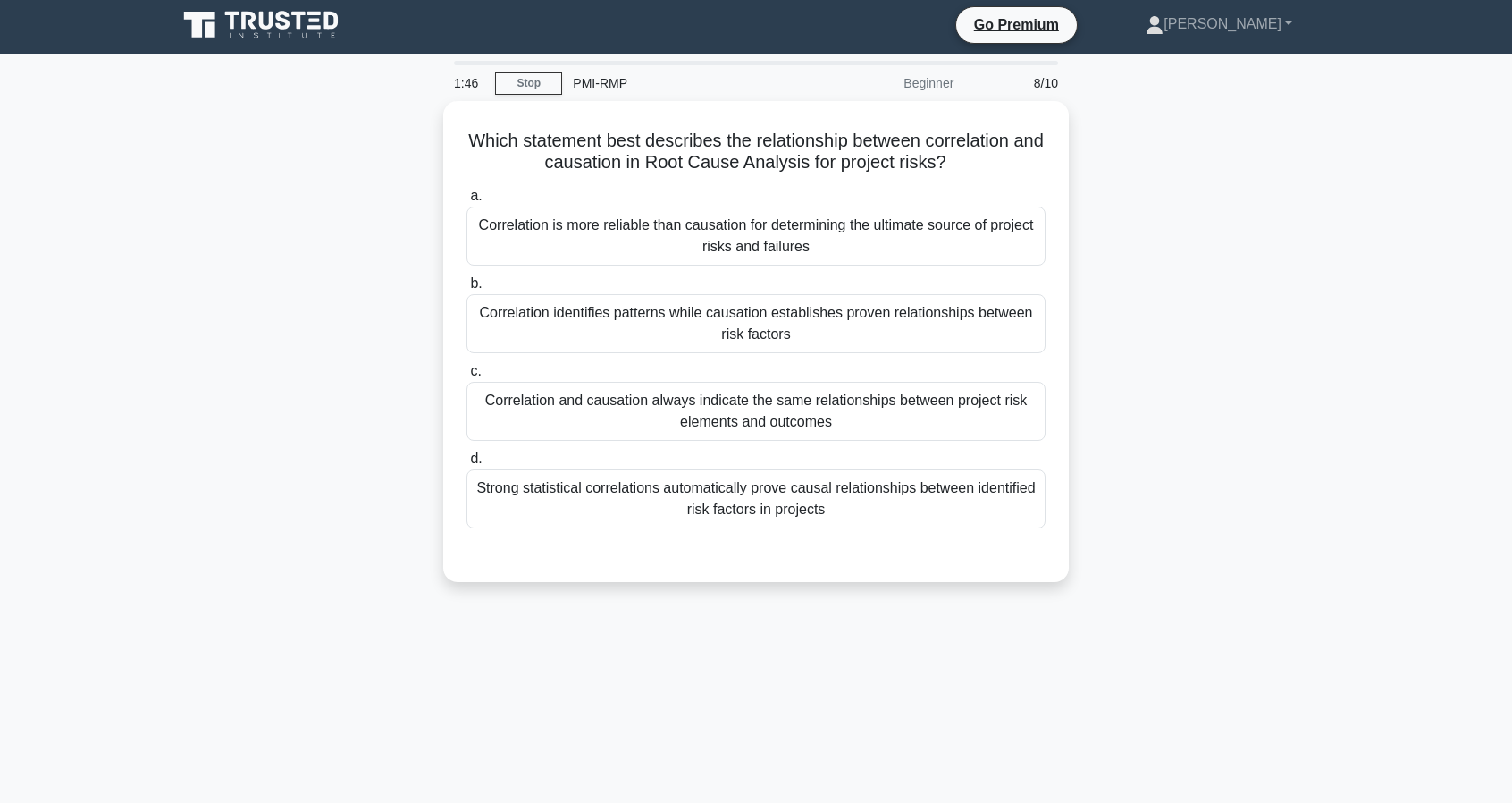
scroll to position [0, 0]
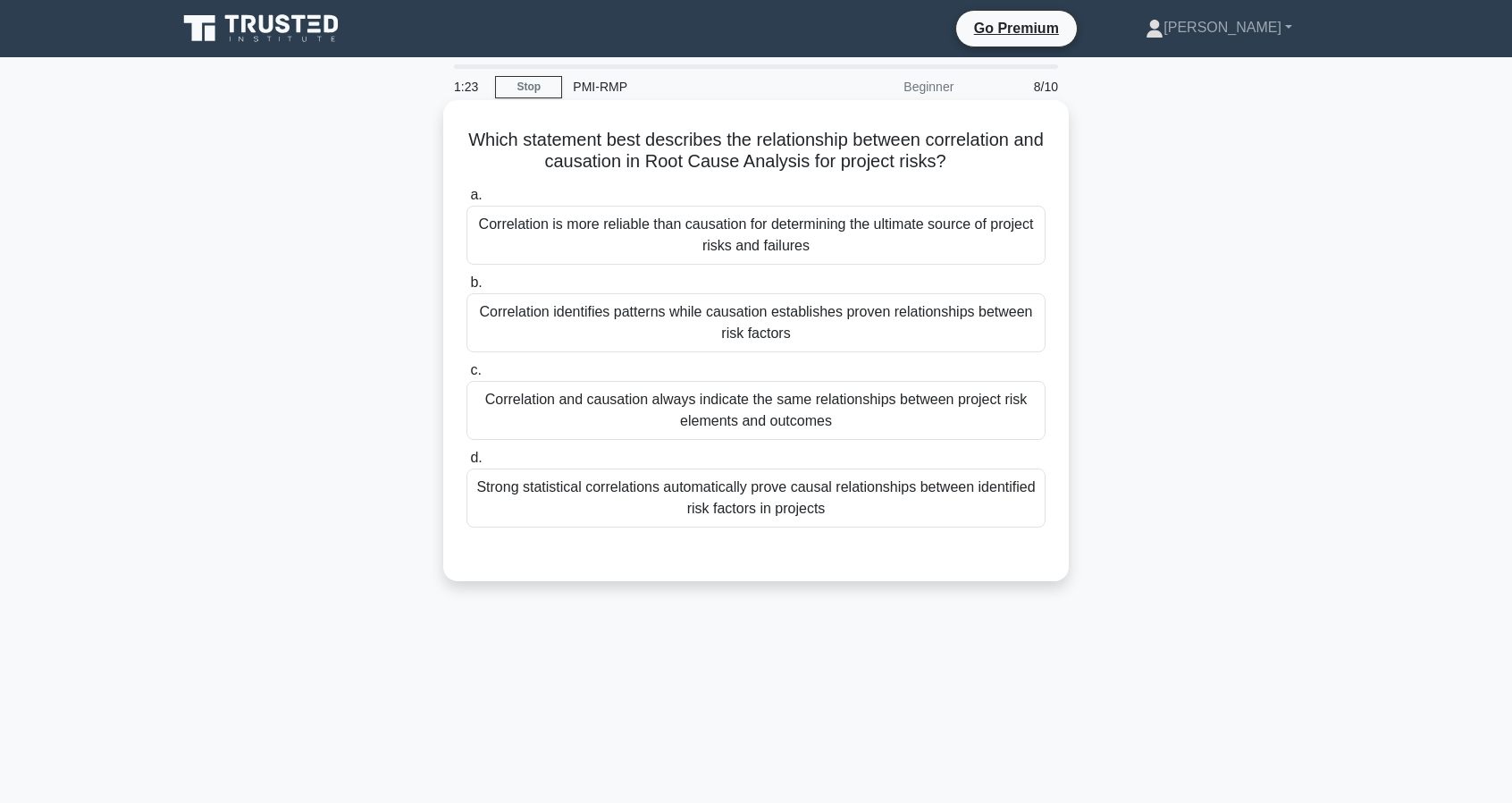
click at [913, 482] on div "Strong statistical correlations automatically prove causal relationships betwee…" at bounding box center [756, 497] width 579 height 59
click at [466, 464] on input "d. Strong statistical correlations automatically prove causal relationships bet…" at bounding box center [466, 458] width 0 height 12
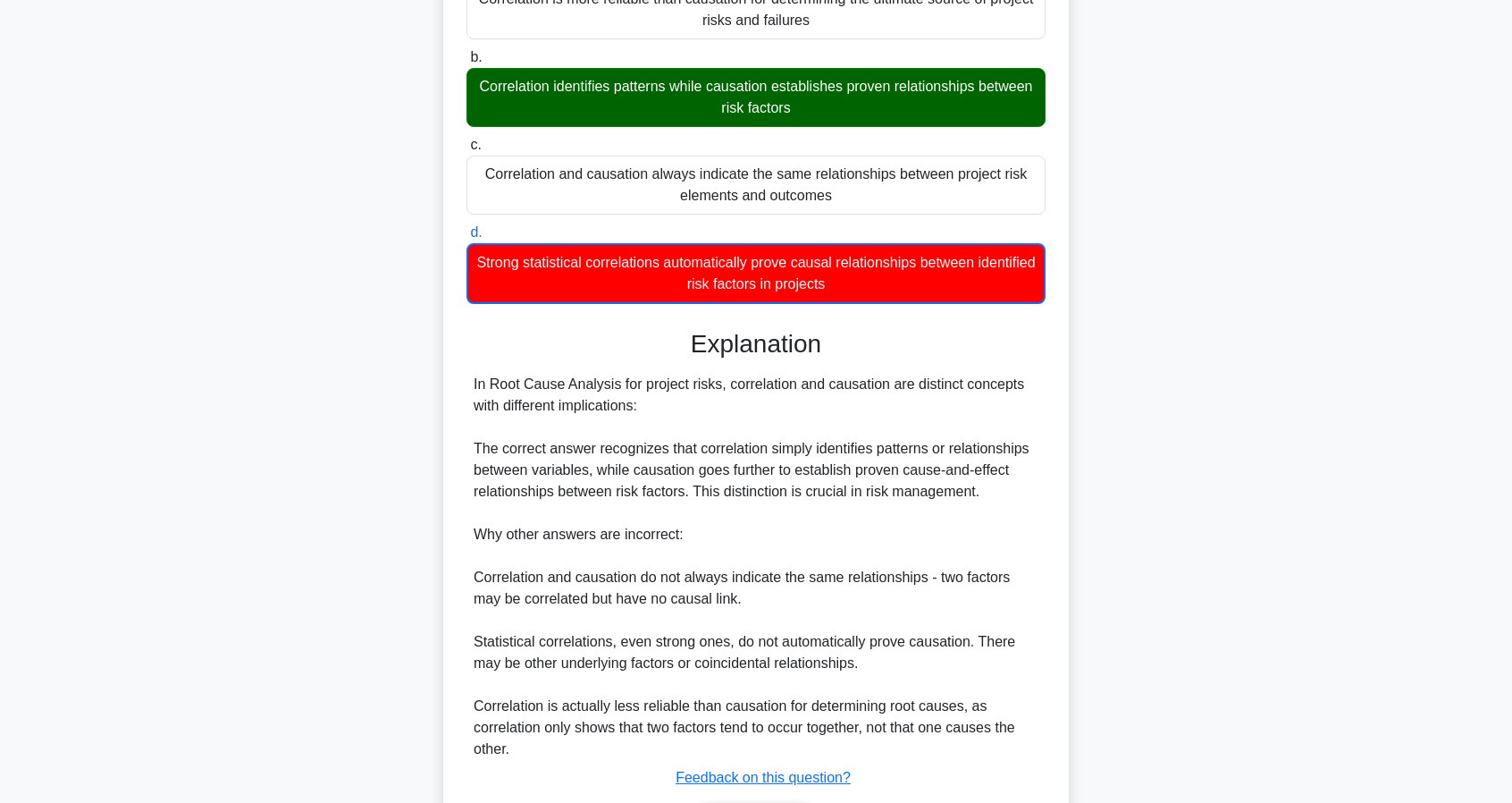
scroll to position [342, 0]
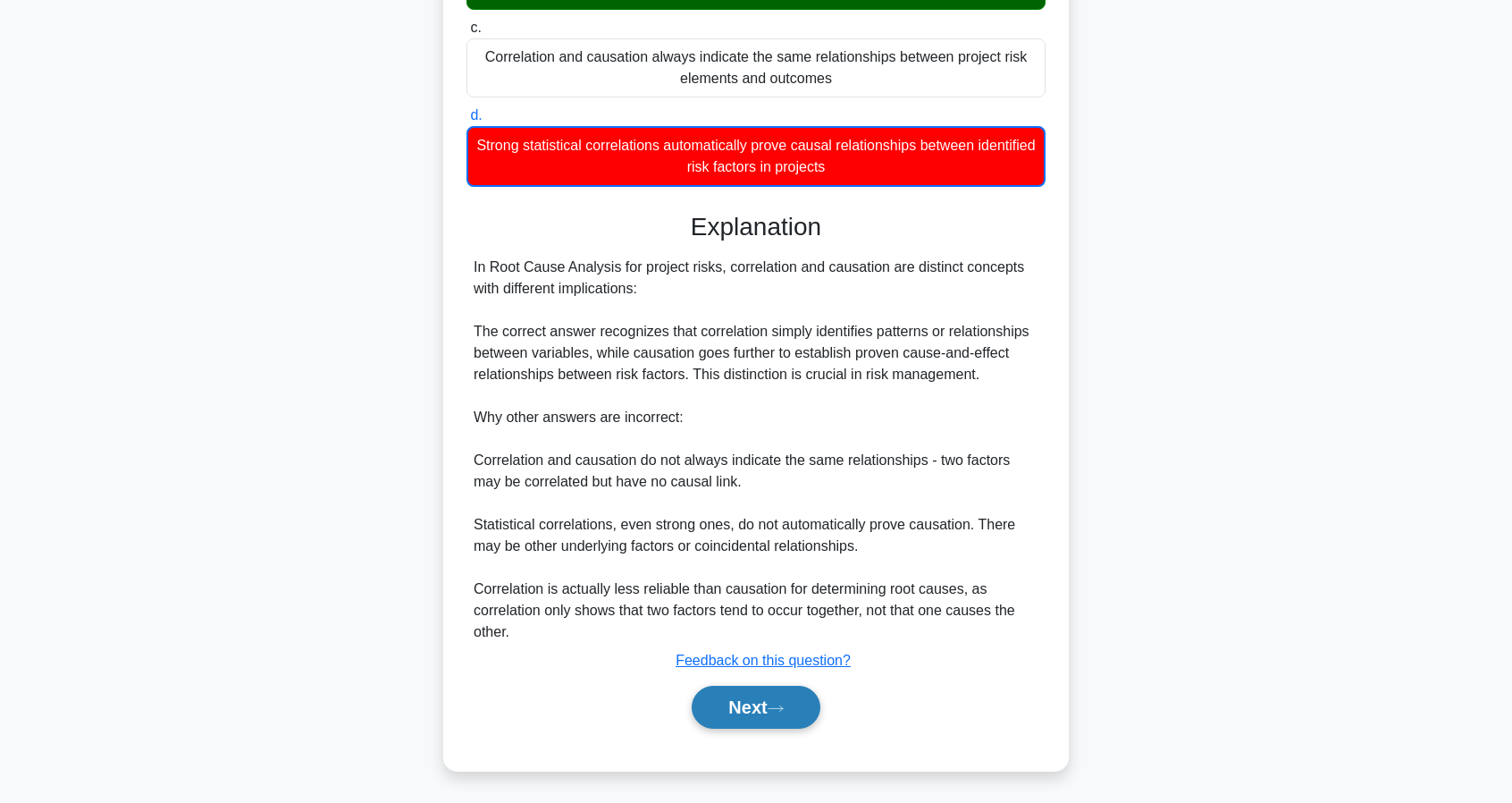
click at [770, 711] on button "Next" at bounding box center [755, 707] width 128 height 43
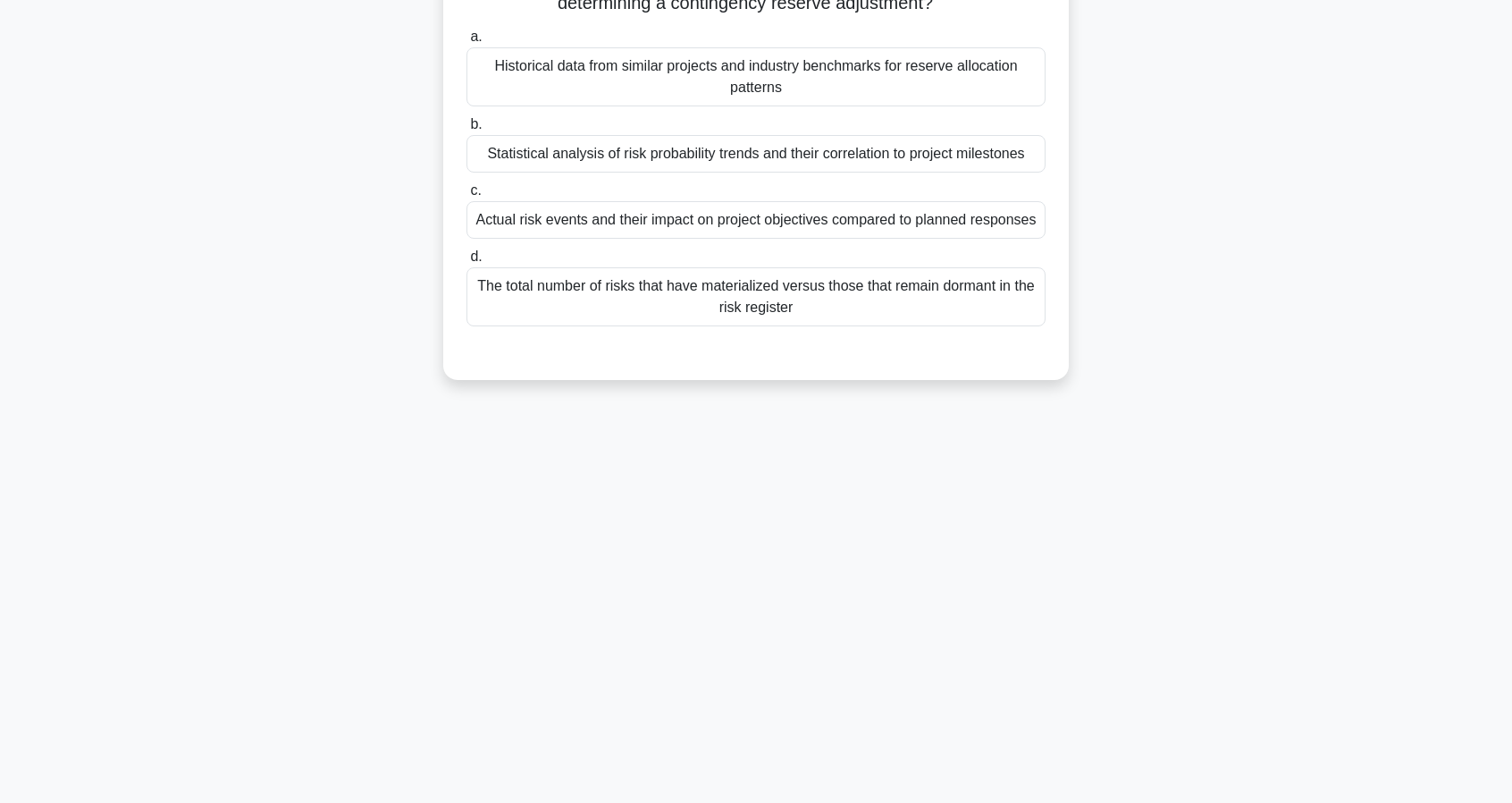
scroll to position [0, 0]
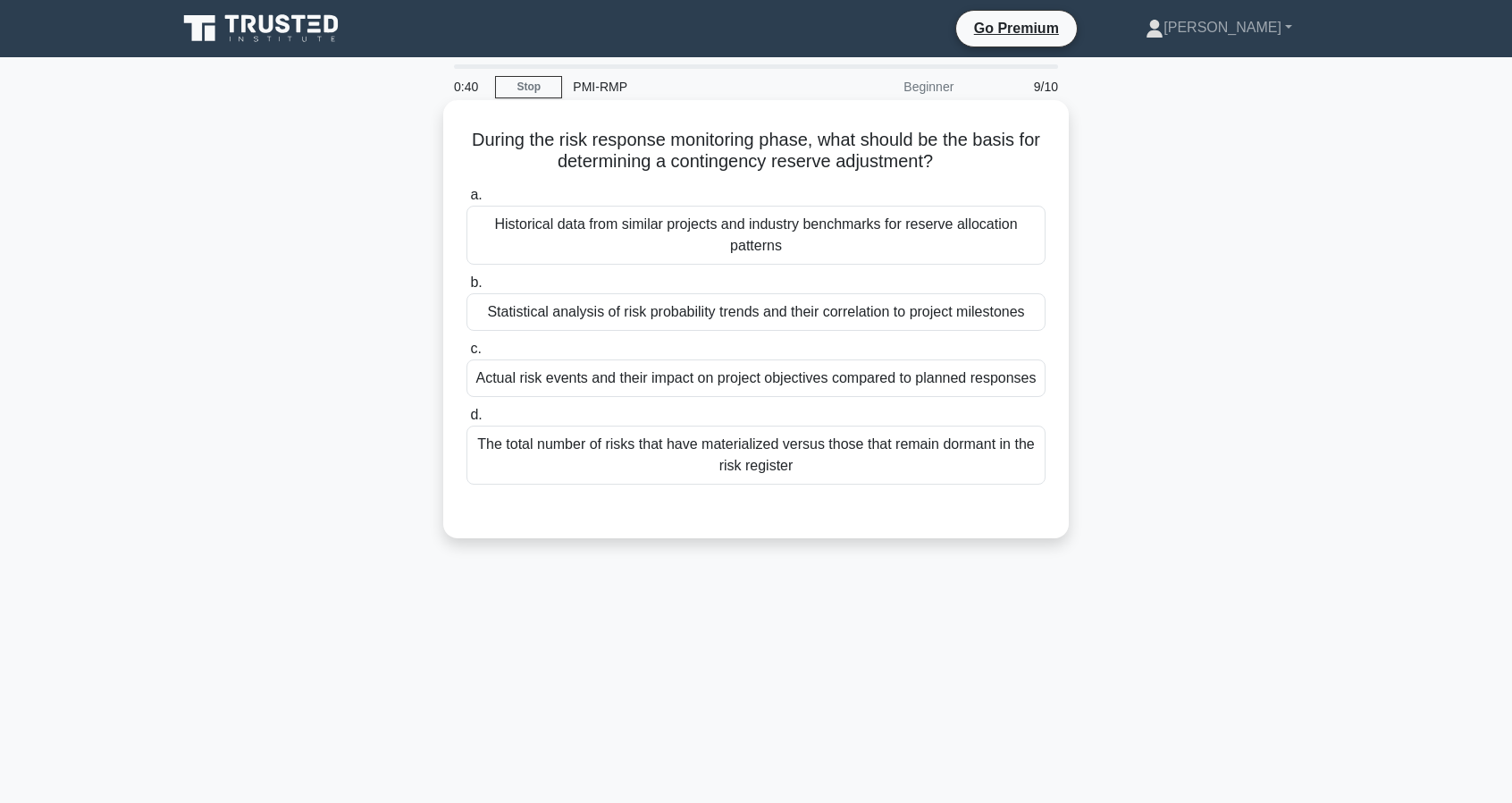
click at [726, 384] on div "Actual risk events and their impact on project objectives compared to planned r…" at bounding box center [756, 378] width 579 height 38
click at [466, 355] on input "c. Actual risk events and their impact on project objectives compared to planne…" at bounding box center [466, 349] width 0 height 12
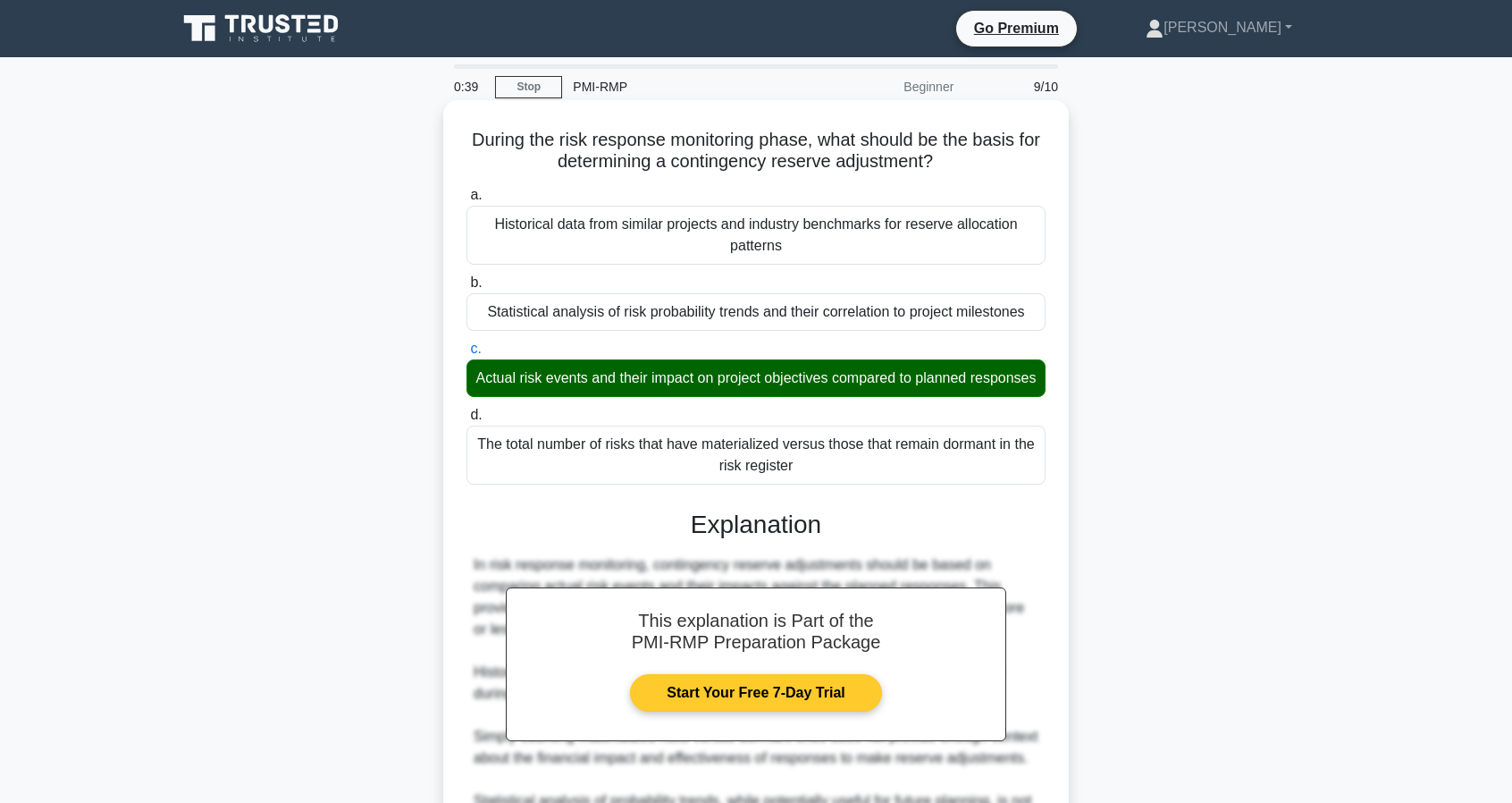
scroll to position [254, 0]
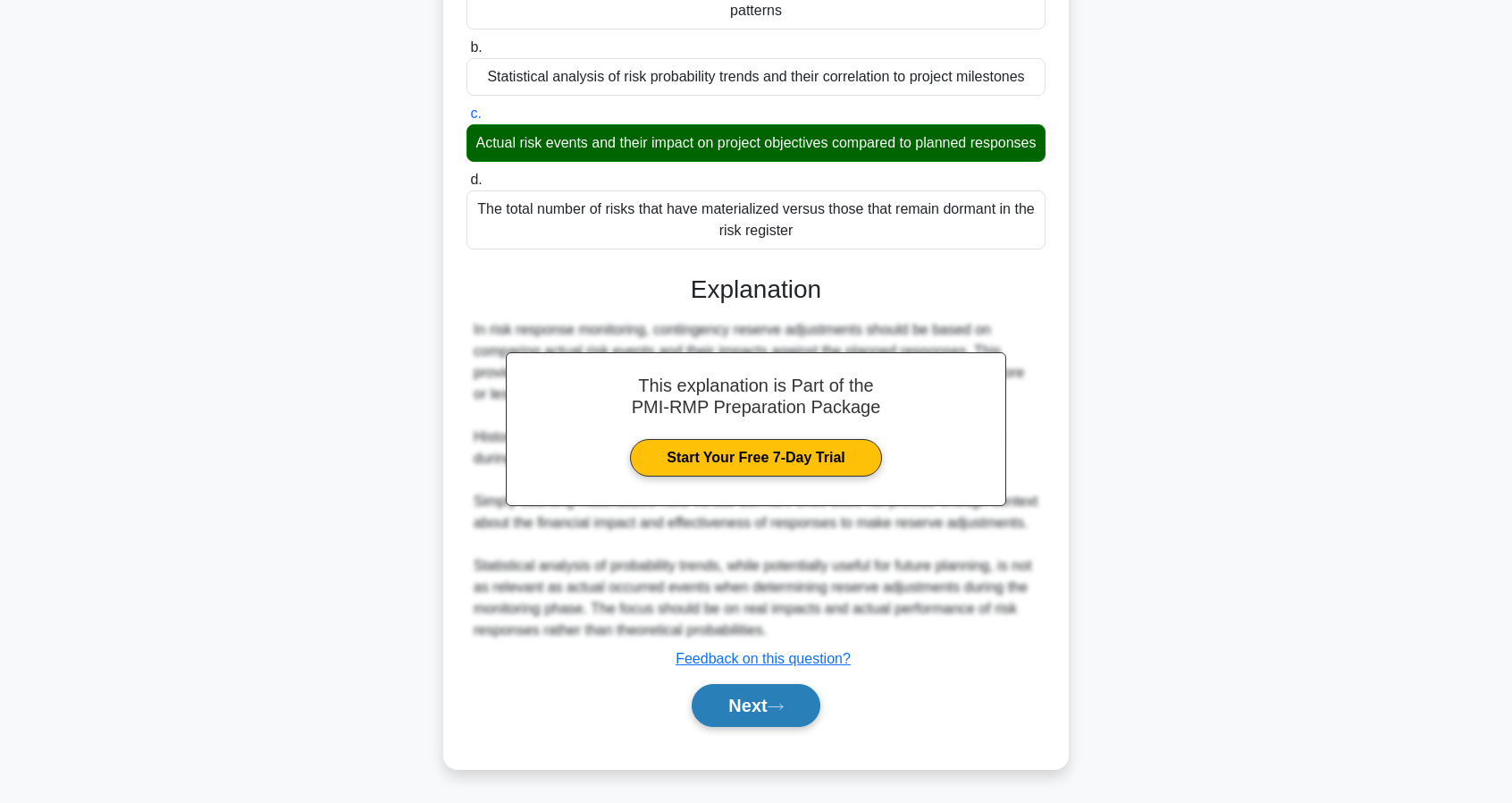
click at [814, 715] on button "Next" at bounding box center [755, 705] width 128 height 43
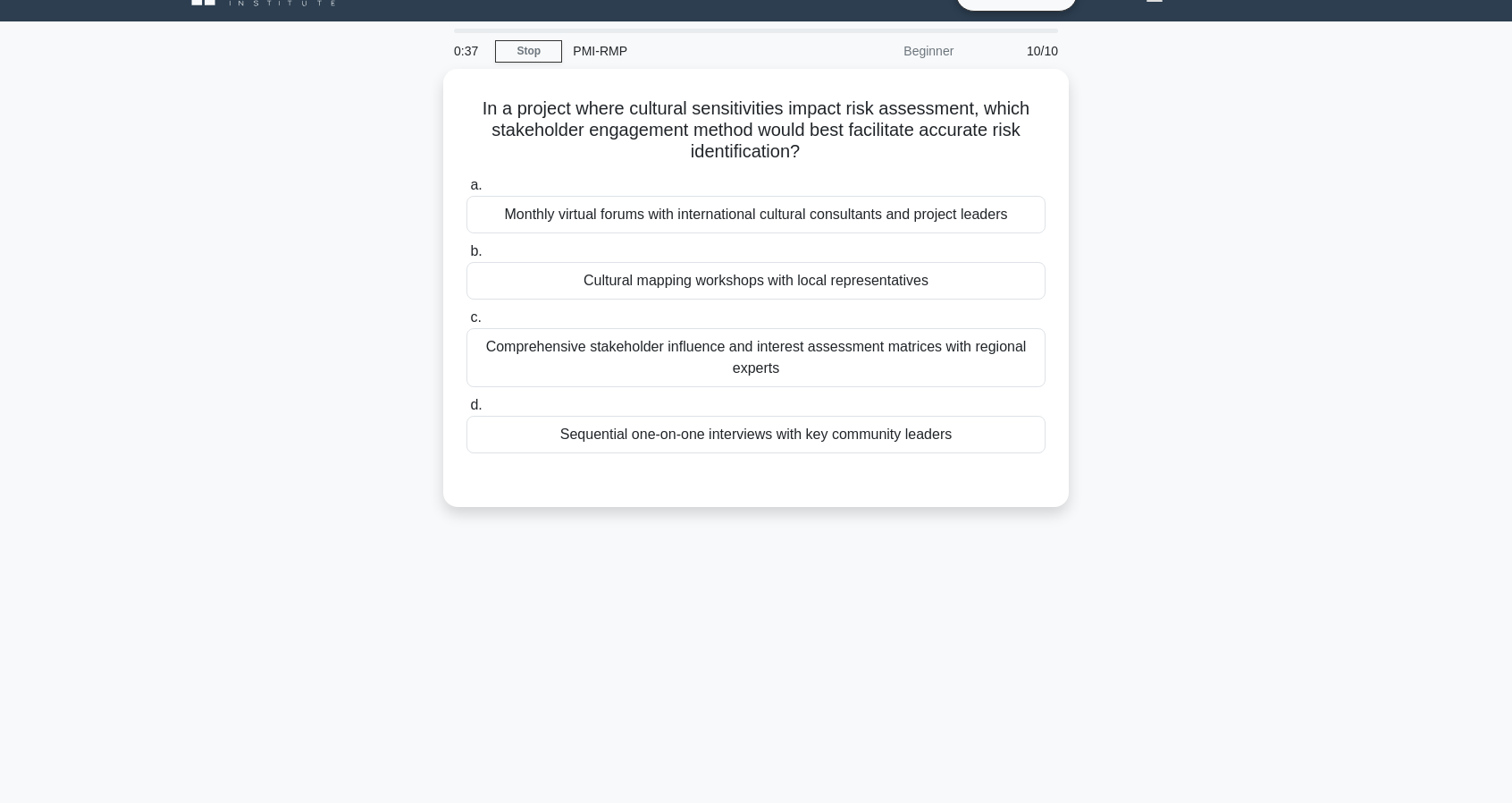
scroll to position [0, 0]
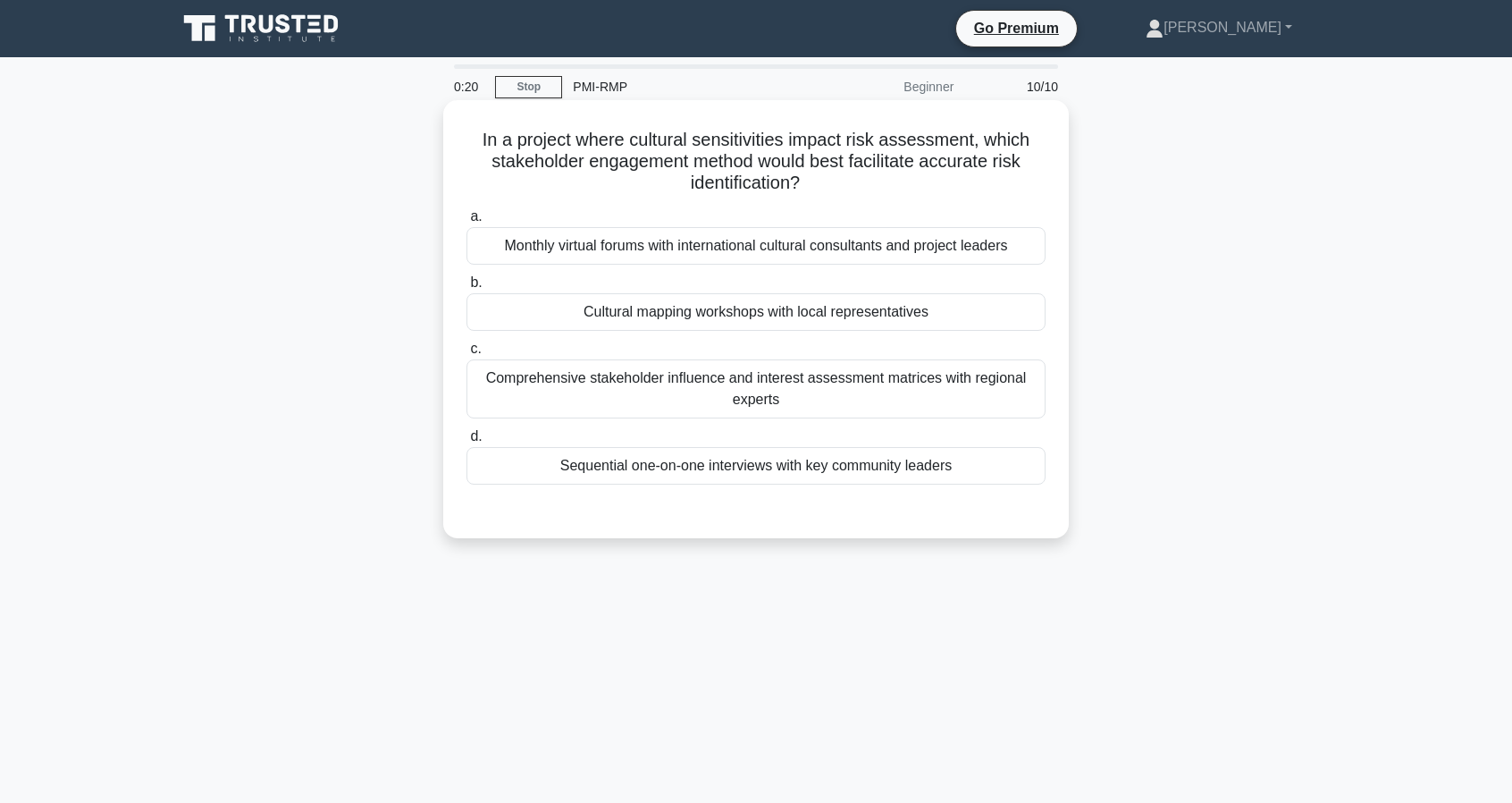
click at [806, 394] on div "Comprehensive stakeholder influence and interest assessment matrices with regio…" at bounding box center [756, 389] width 579 height 59
click at [466, 355] on input "c. Comprehensive stakeholder influence and interest assessment matrices with re…" at bounding box center [466, 349] width 0 height 12
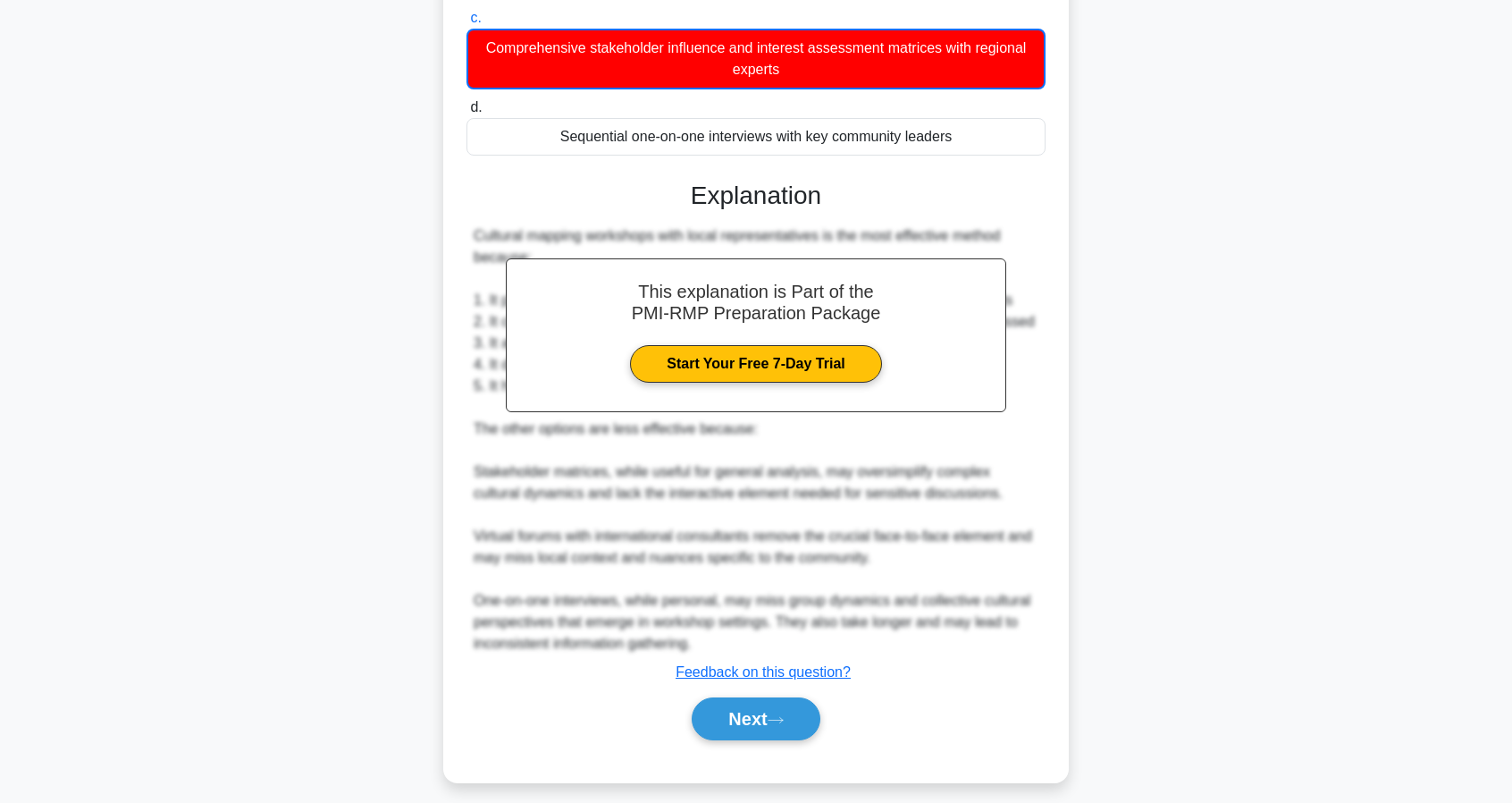
scroll to position [342, 0]
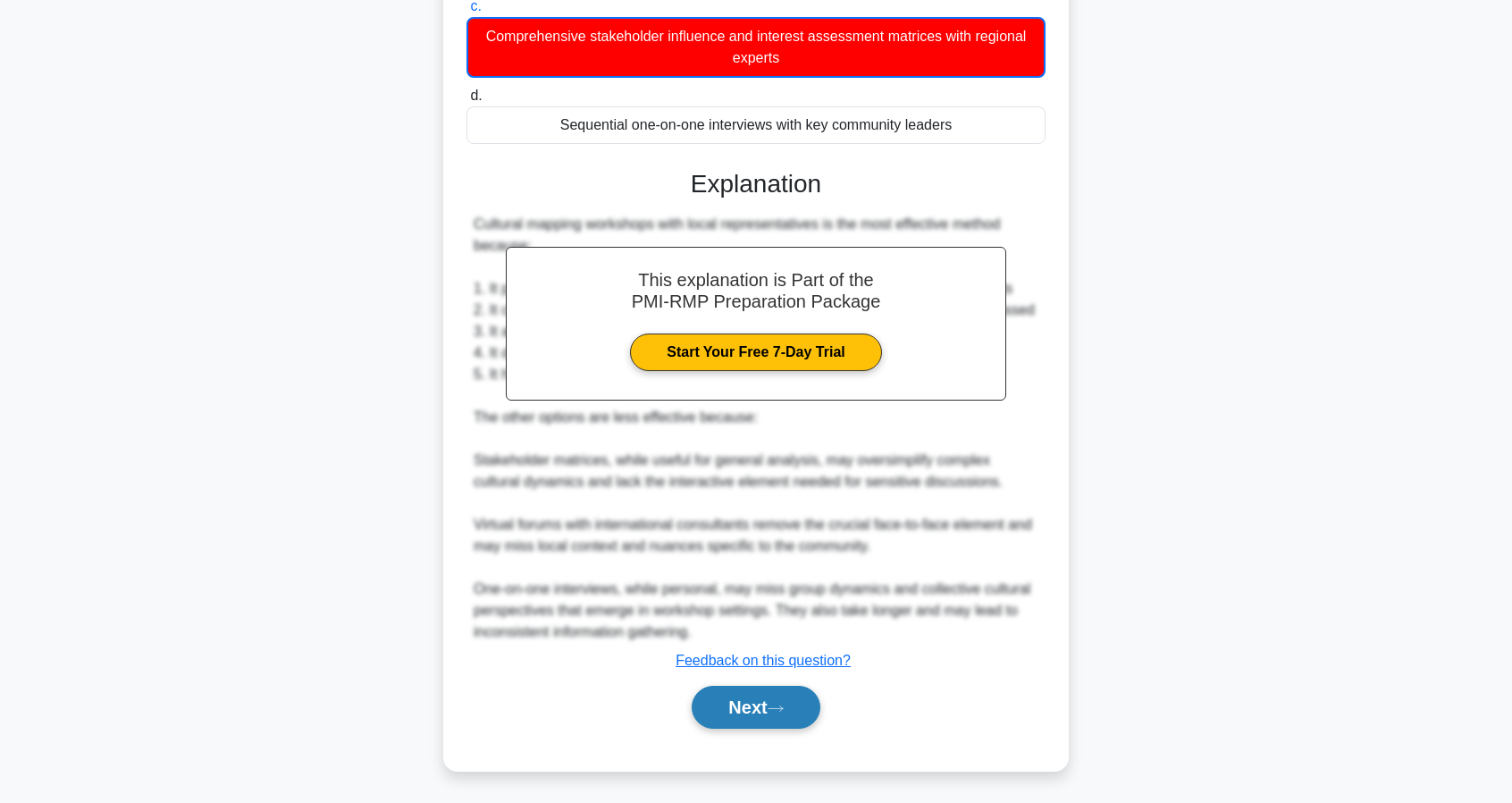
click at [762, 713] on button "Next" at bounding box center [755, 707] width 128 height 43
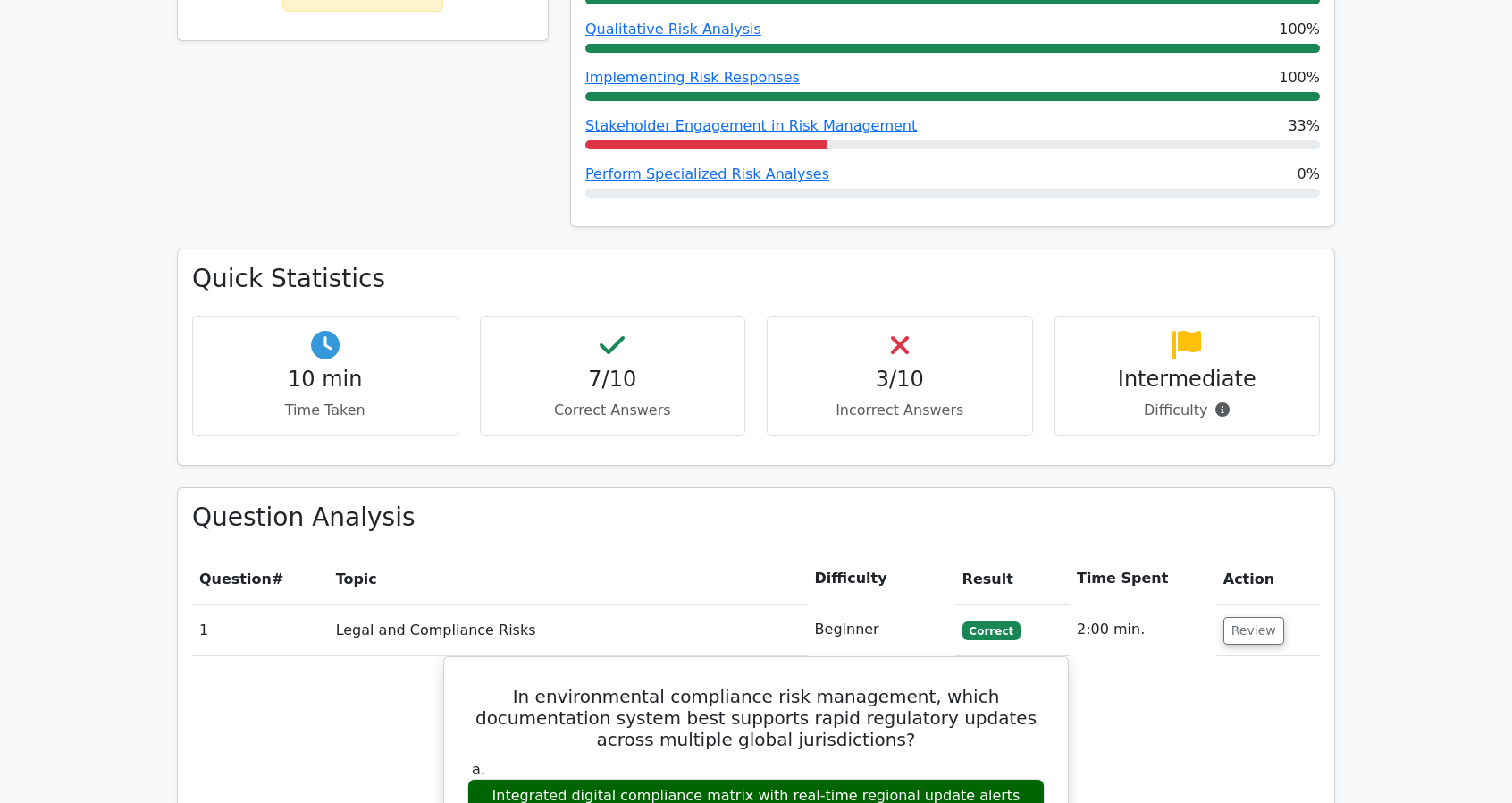
scroll to position [1072, 0]
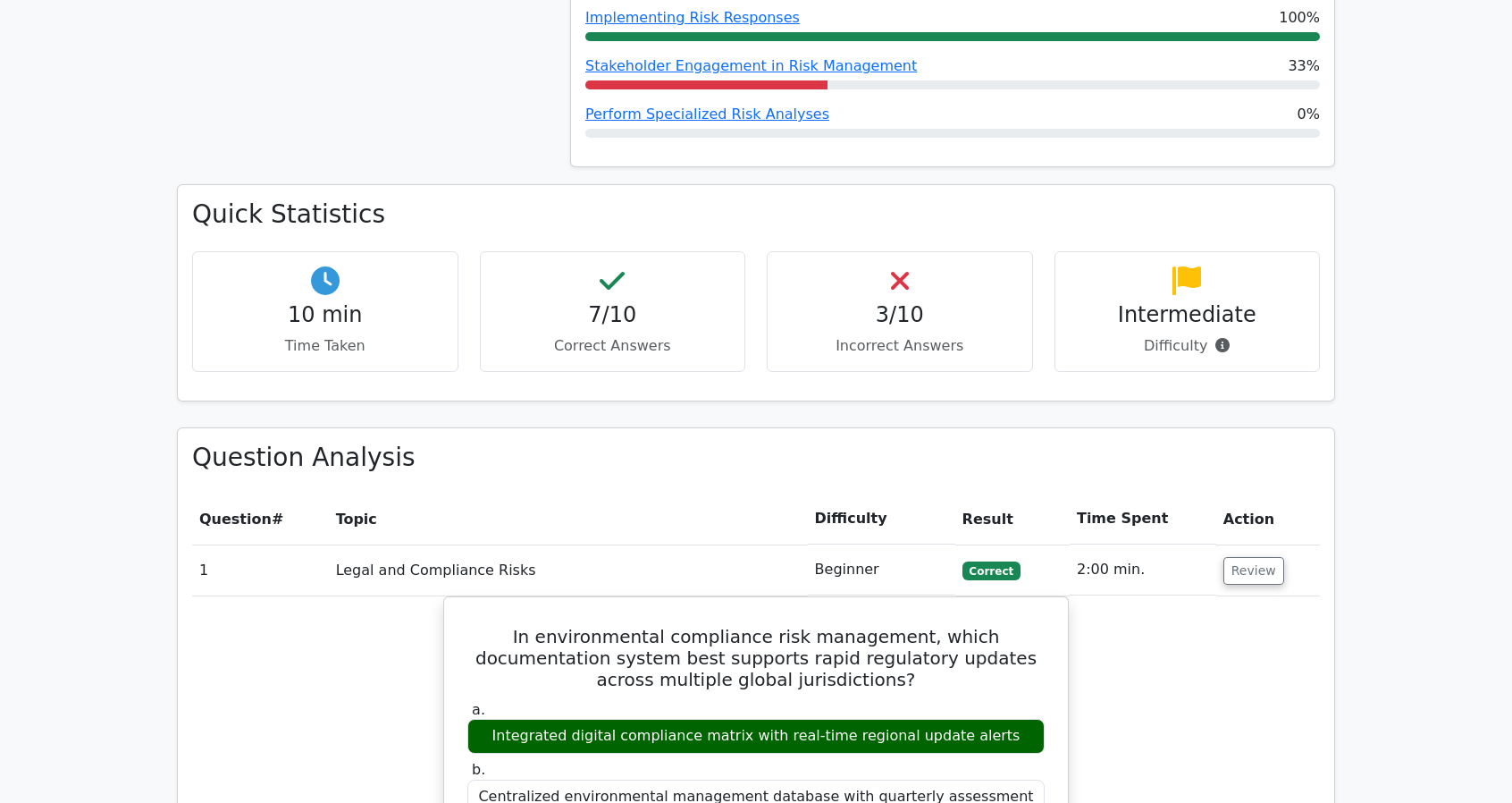
click at [880, 336] on p "Incorrect Answers" at bounding box center [899, 346] width 235 height 21
click at [905, 266] on icon at bounding box center [900, 281] width 18 height 29
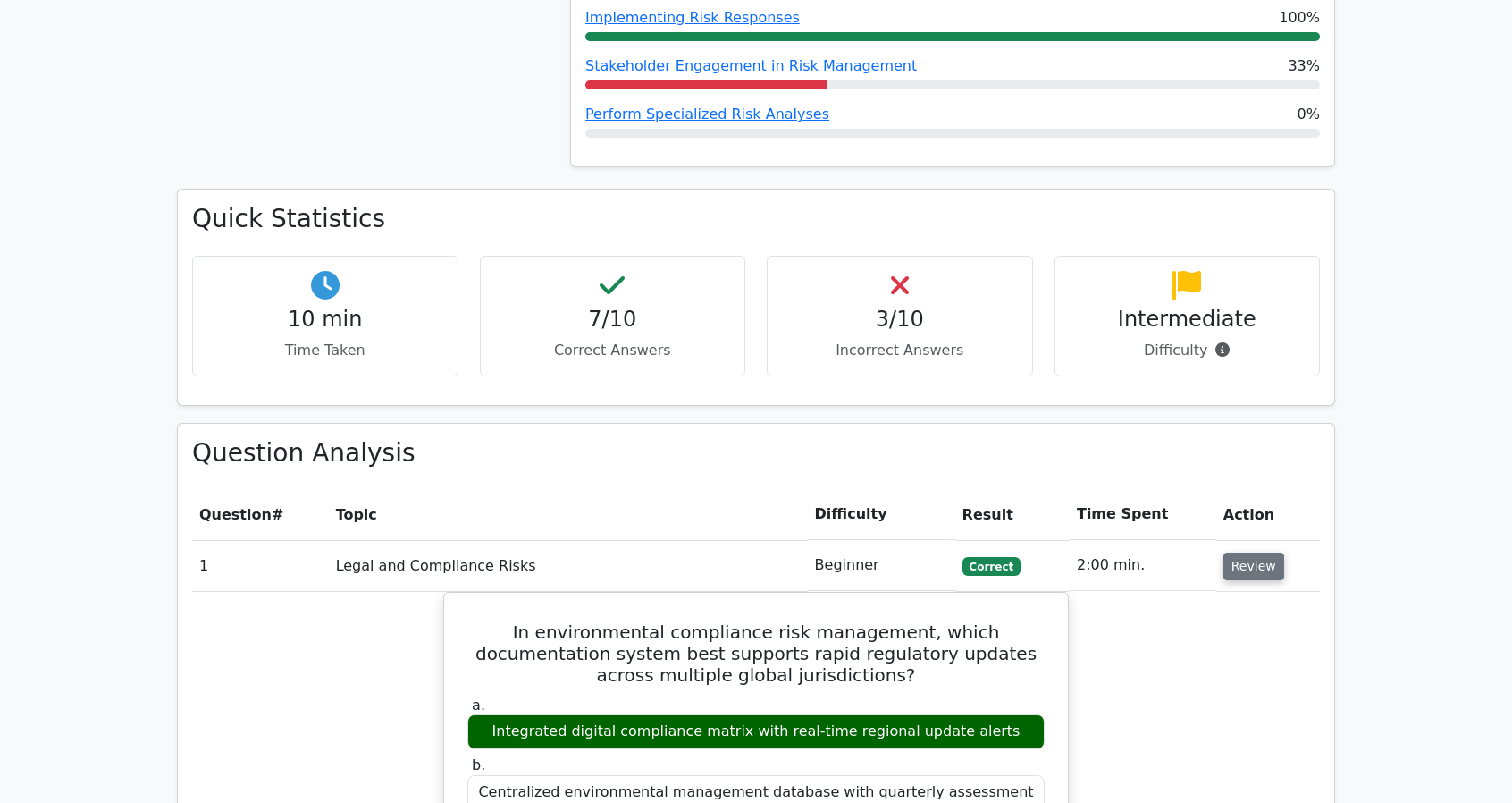
click at [1244, 552] on button "Review" at bounding box center [1252, 565] width 61 height 28
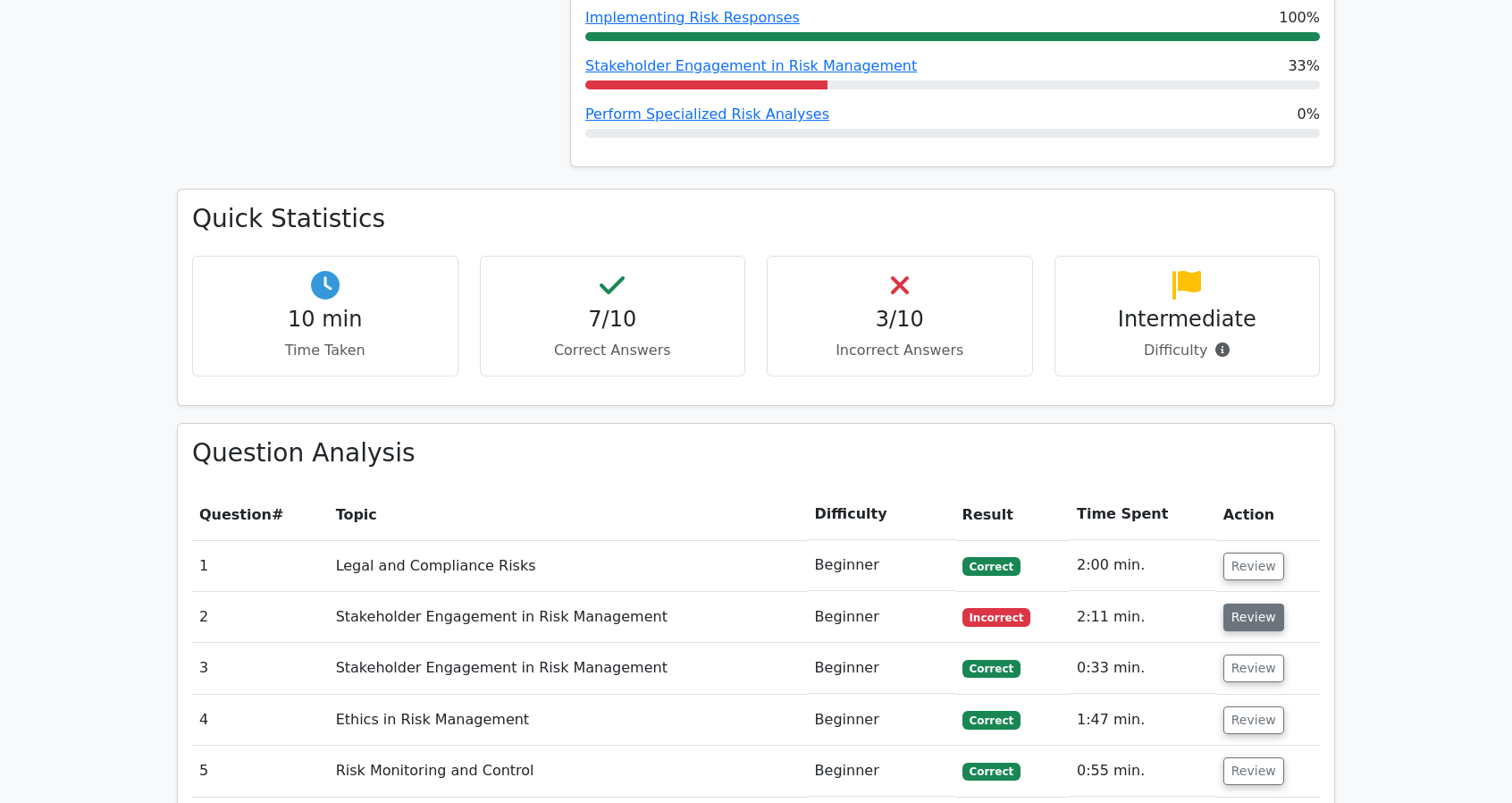
click at [1250, 603] on button "Review" at bounding box center [1252, 616] width 61 height 28
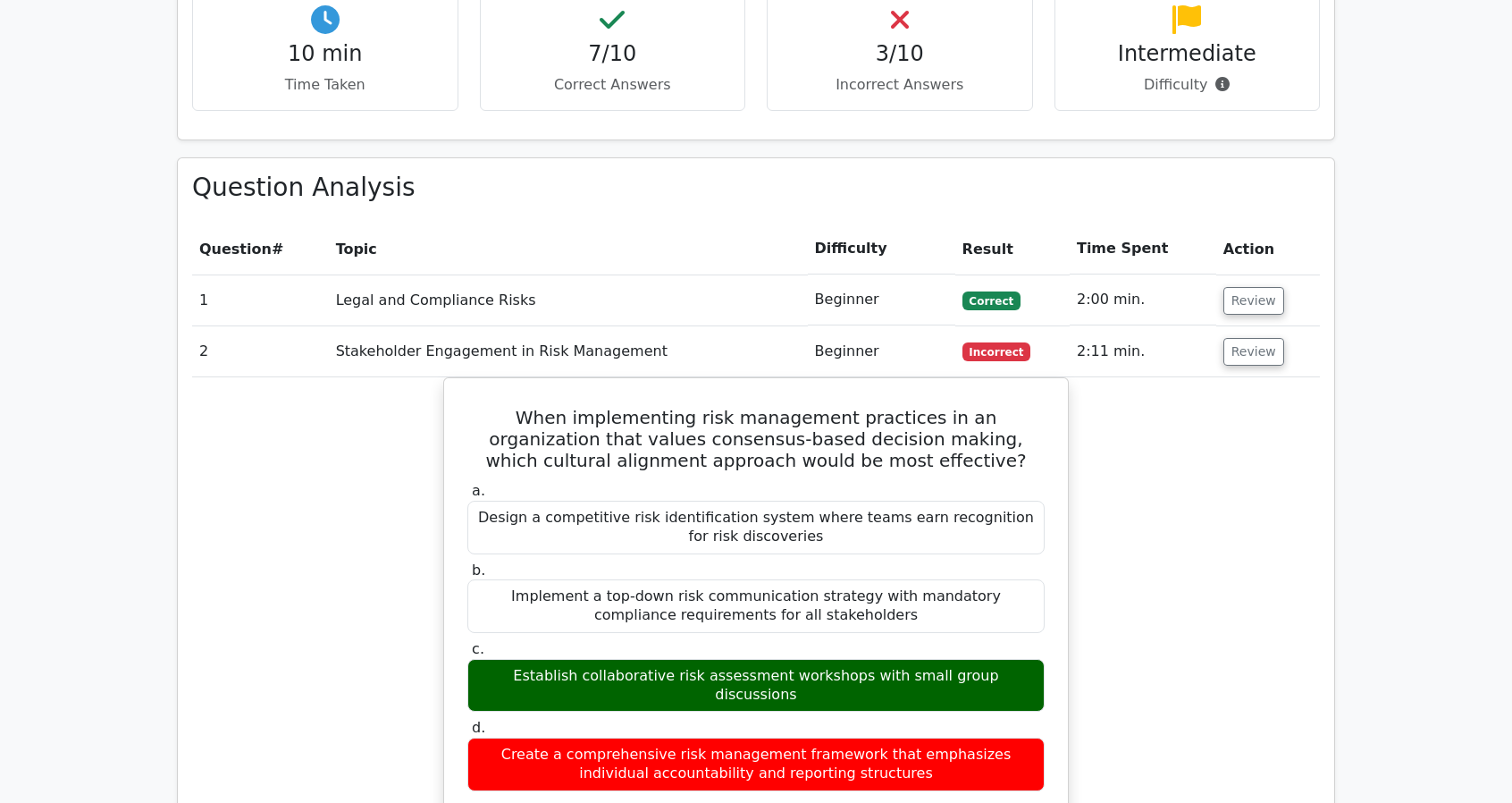
scroll to position [1341, 0]
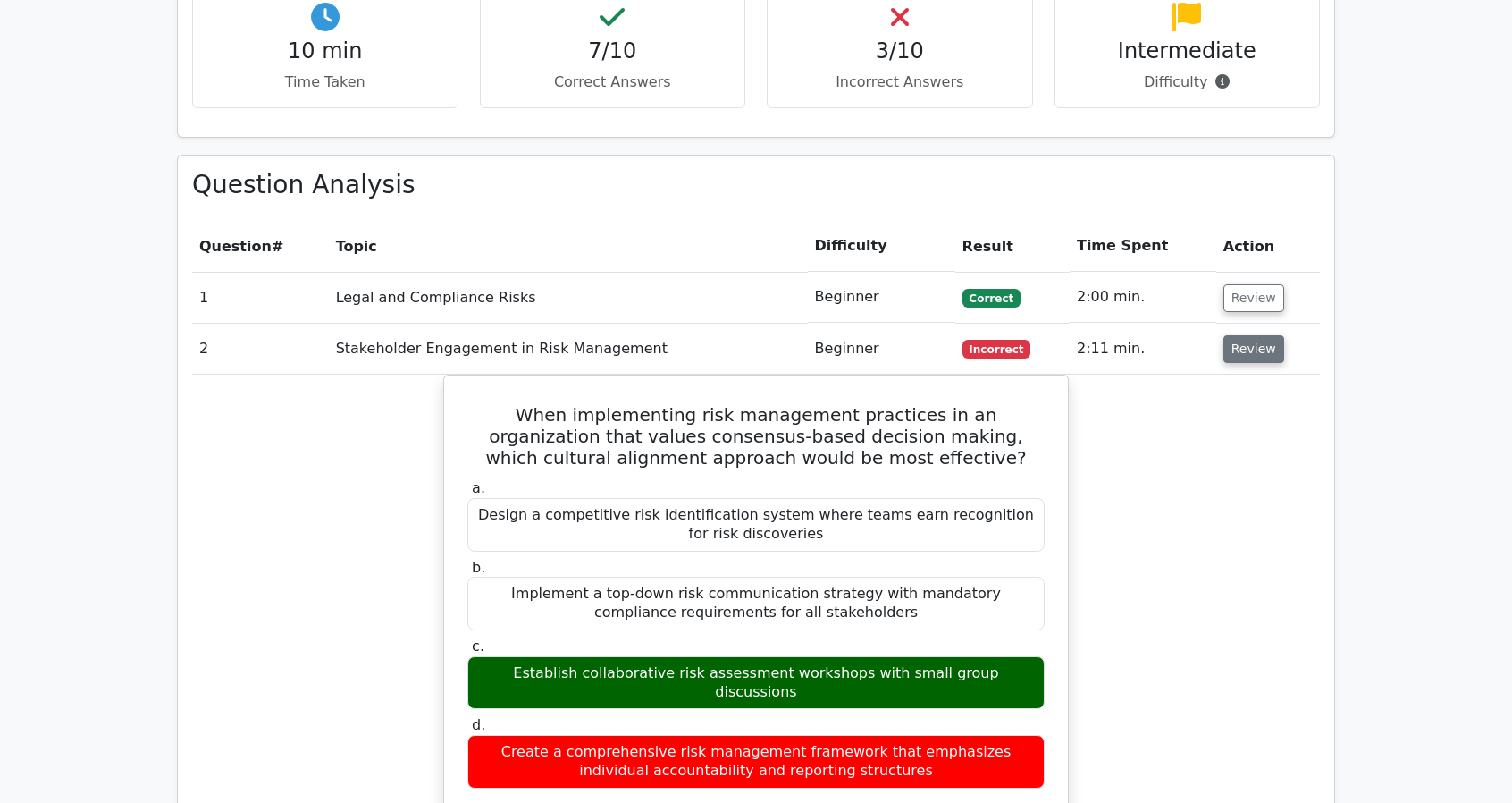
click at [1244, 336] on button "Review" at bounding box center [1252, 349] width 61 height 28
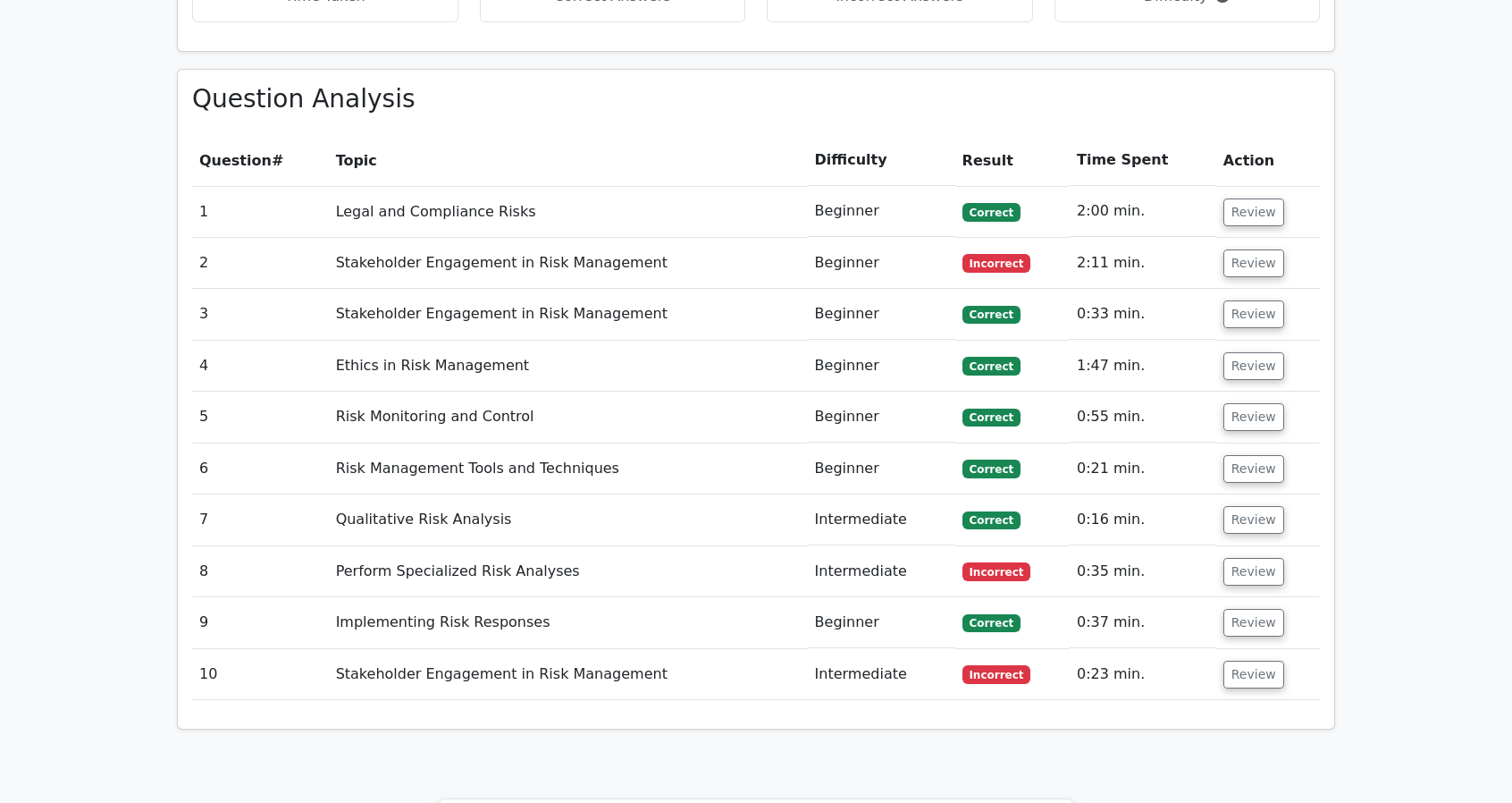
scroll to position [1430, 0]
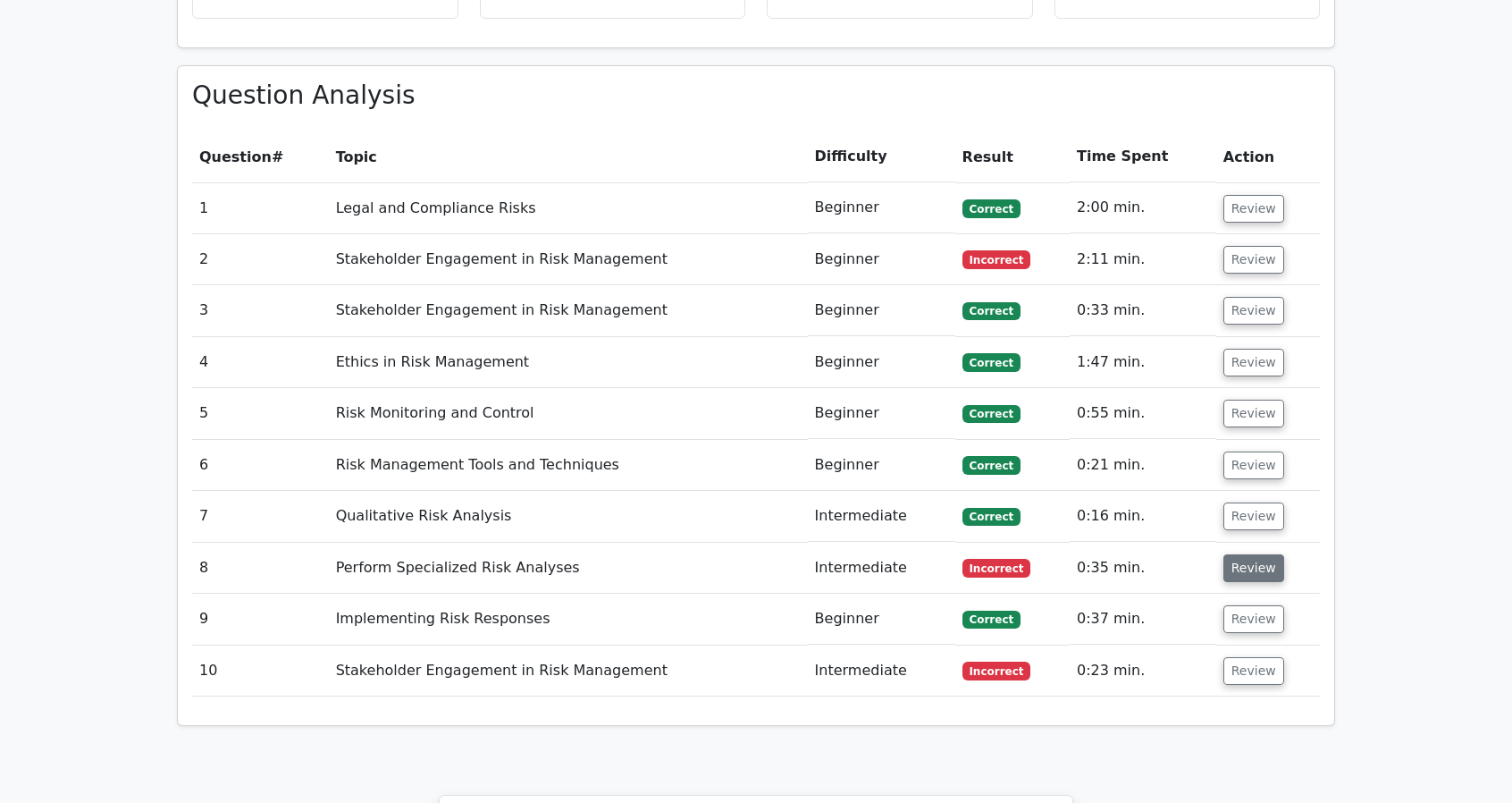
click at [1254, 554] on button "Review" at bounding box center [1252, 567] width 61 height 28
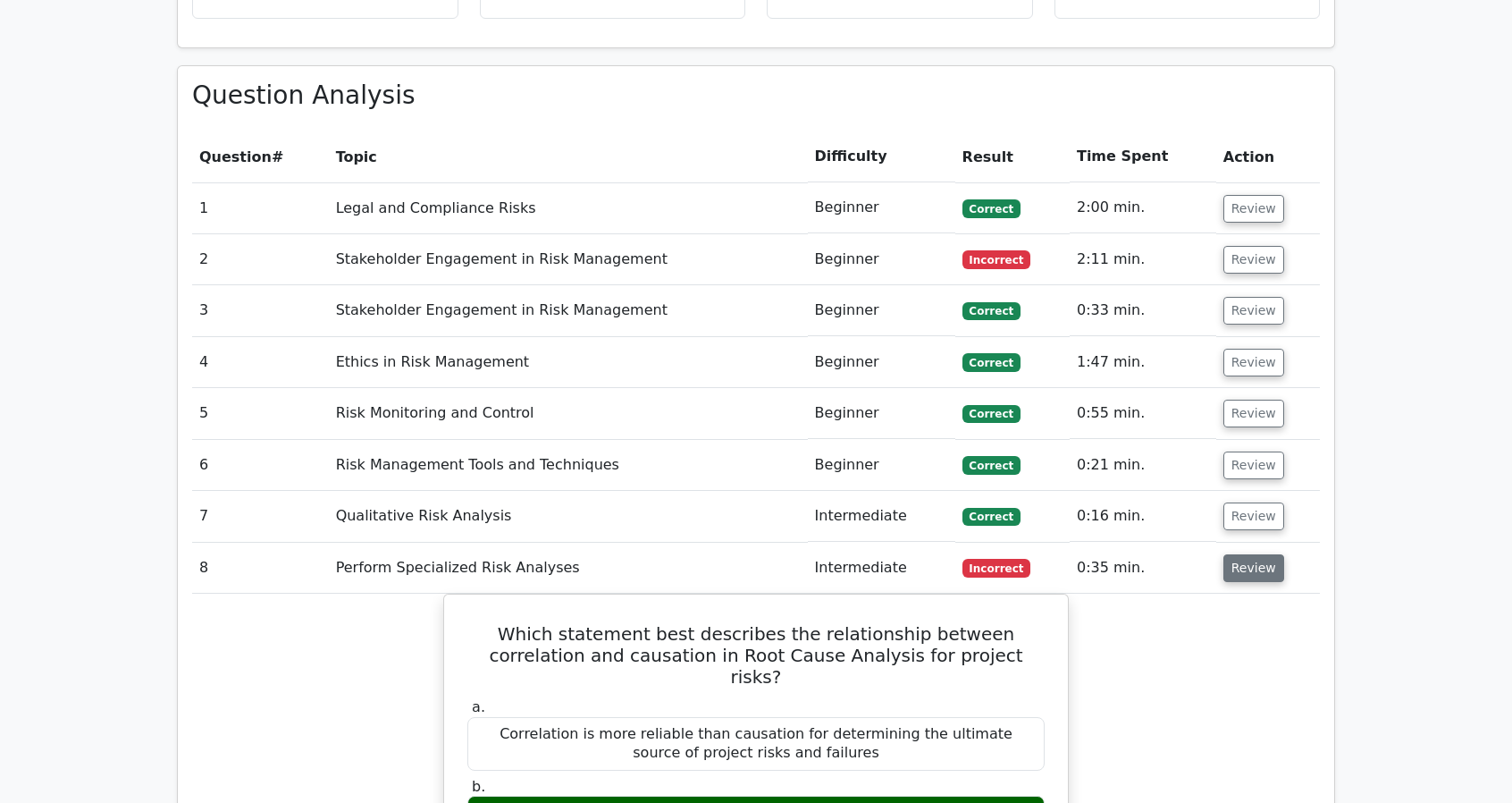
click at [1254, 554] on button "Review" at bounding box center [1252, 567] width 61 height 28
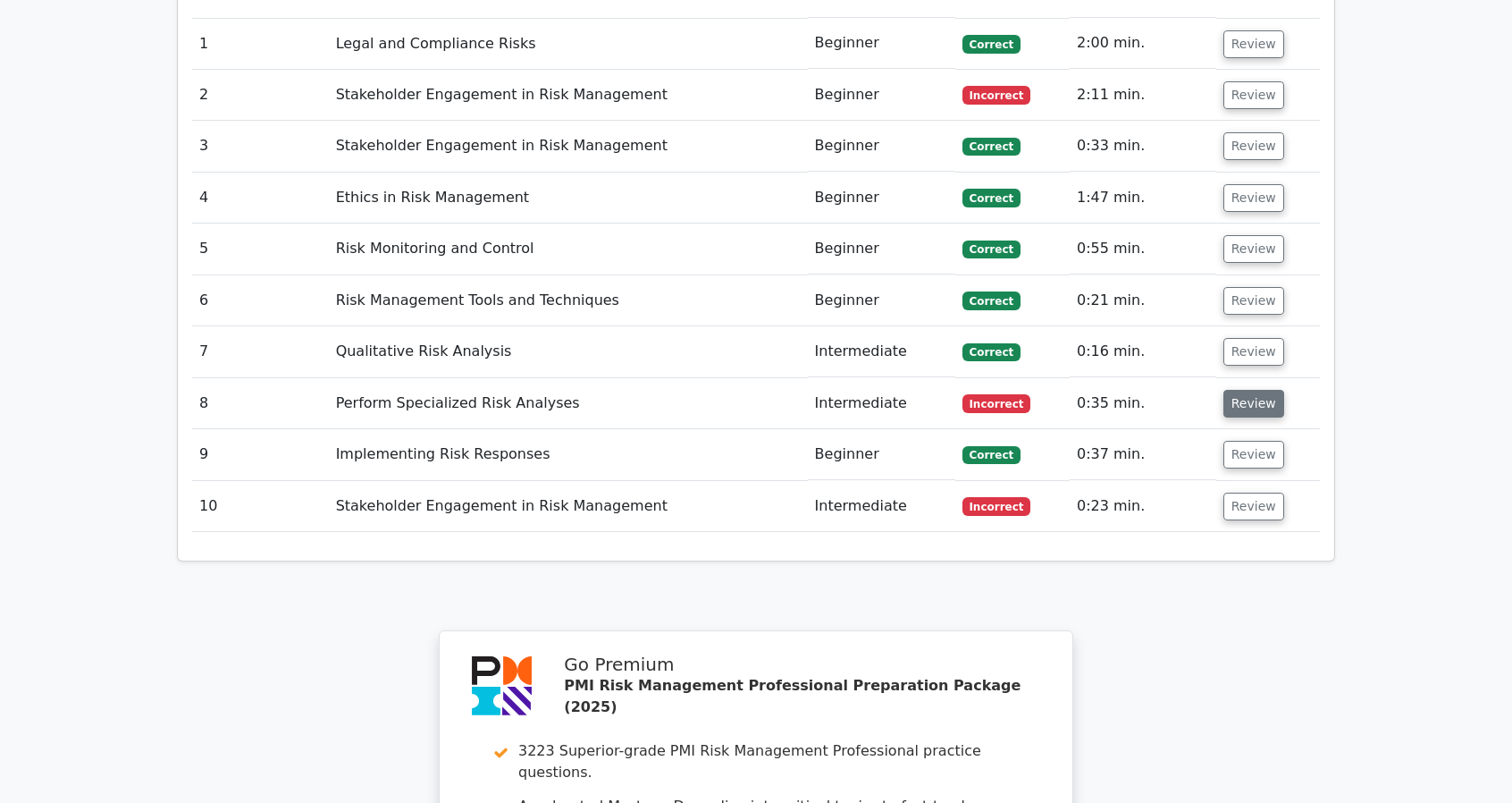
scroll to position [1609, 0]
